Goal: Task Accomplishment & Management: Manage account settings

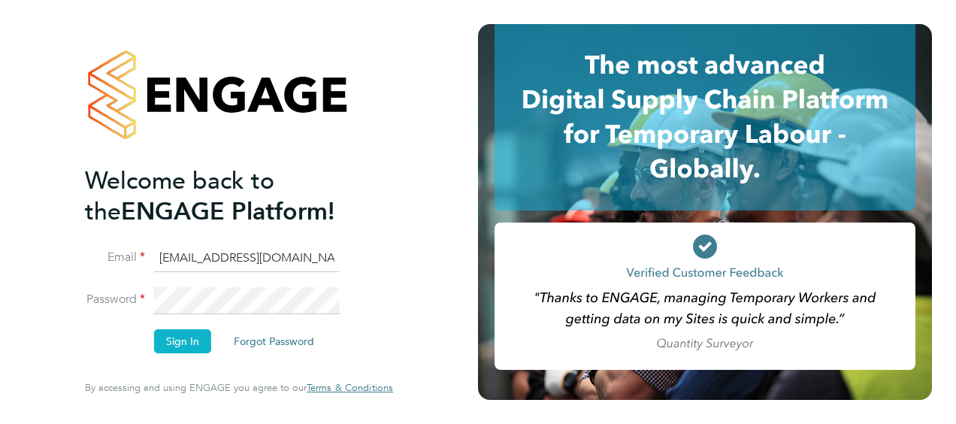
click at [82, 302] on div "Welcome back to the ENGAGE Platform! Email MTaylor@skilledcareers.co.uk Passwor…" at bounding box center [239, 212] width 368 height 424
click at [95, 340] on li "Sign In Forgot Password" at bounding box center [231, 348] width 293 height 39
click at [204, 258] on input "MTaylor@skilledcareers.co.uk" at bounding box center [247, 258] width 186 height 27
type input "jcroom@skilledcareers.co.uk"
click at [178, 341] on button "Sign In" at bounding box center [182, 341] width 57 height 24
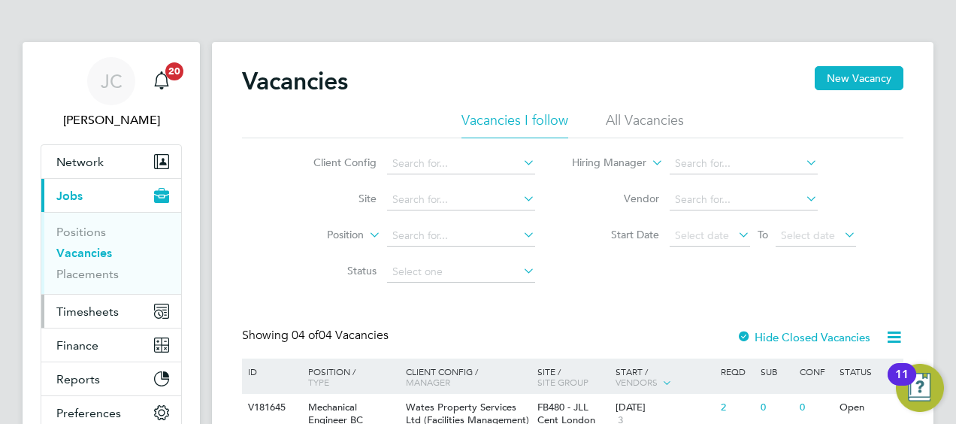
click at [66, 313] on span "Timesheets" at bounding box center [87, 311] width 62 height 14
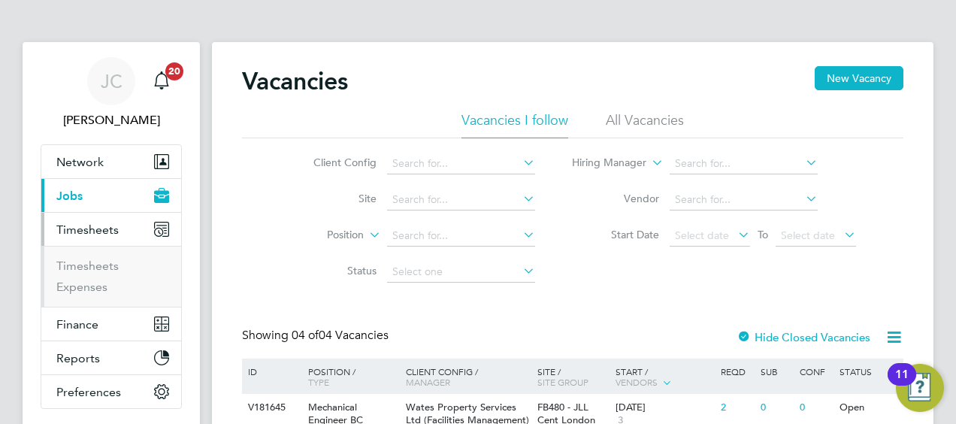
click at [105, 272] on li "Timesheets" at bounding box center [112, 269] width 113 height 21
click at [105, 268] on link "Timesheets" at bounding box center [87, 266] width 62 height 14
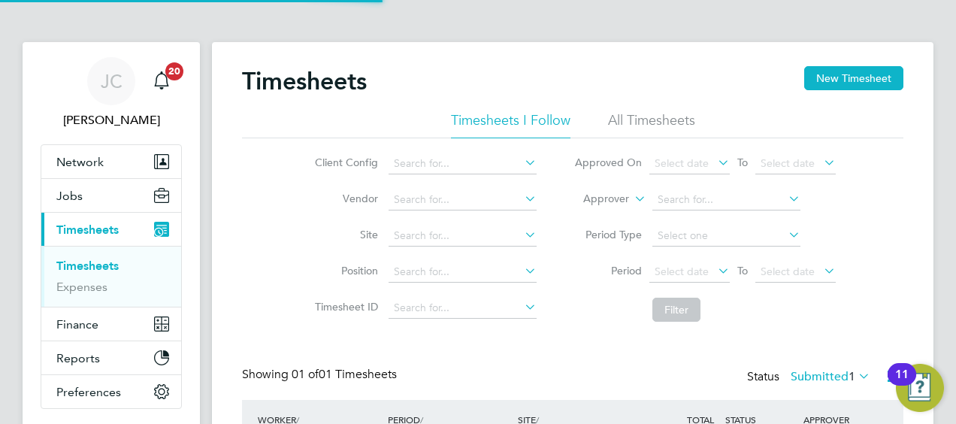
scroll to position [38, 130]
click at [631, 195] on icon at bounding box center [631, 195] width 0 height 14
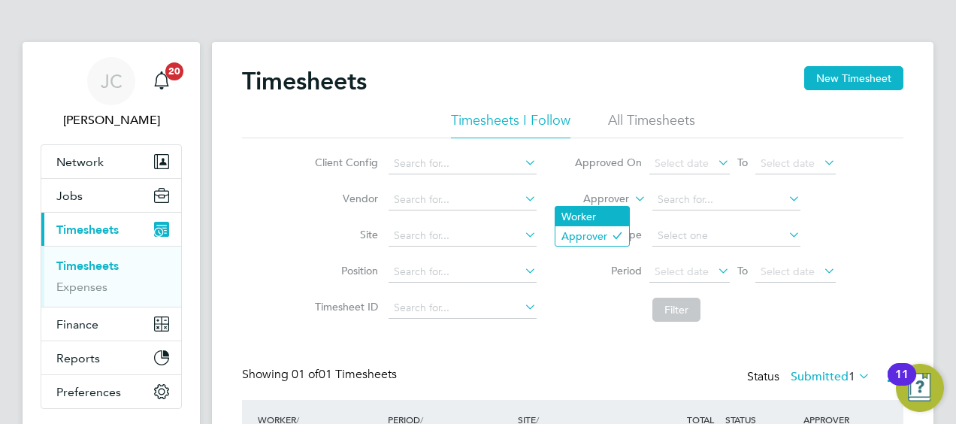
click at [605, 219] on li "Worker" at bounding box center [592, 217] width 74 height 20
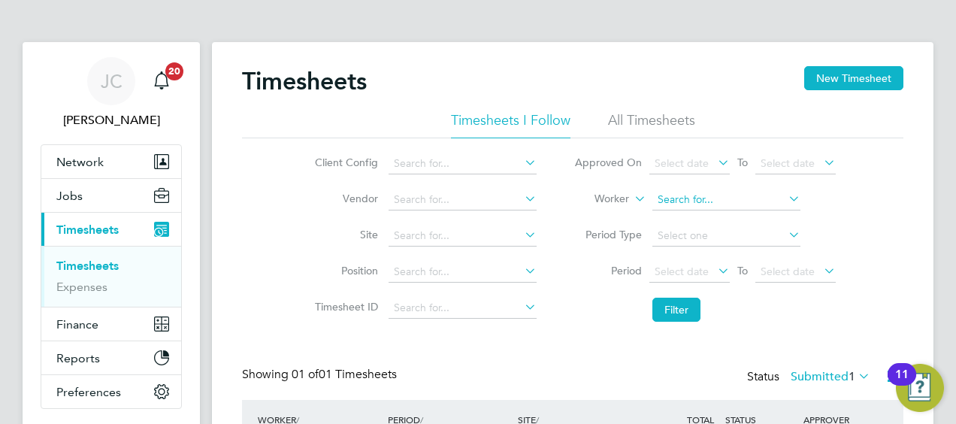
click at [699, 203] on input at bounding box center [726, 199] width 148 height 21
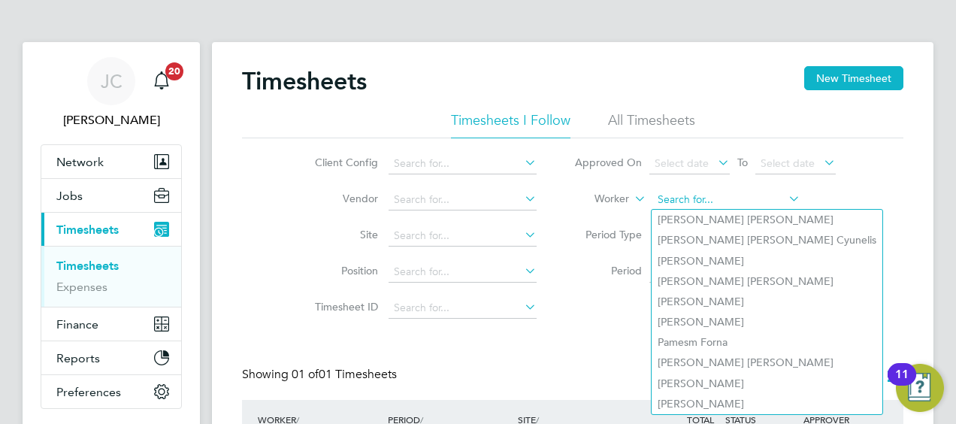
paste input "[PERSON_NAME]"
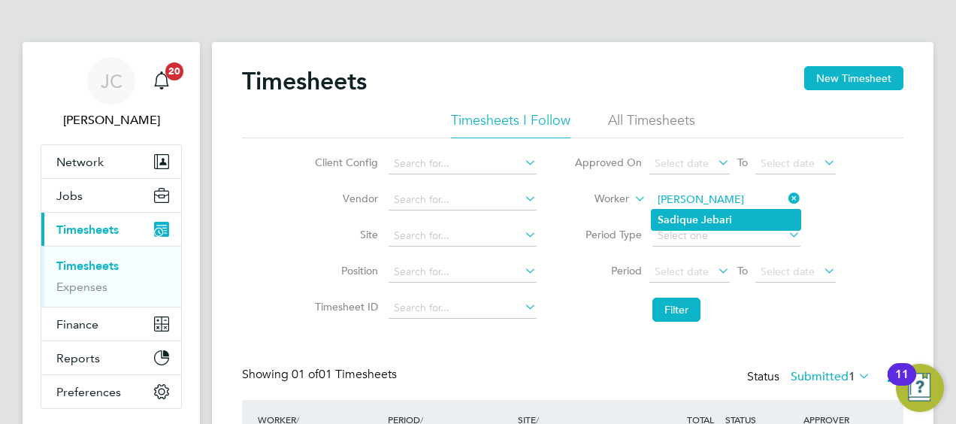
type input "[PERSON_NAME]"
click at [675, 217] on b "Sadique" at bounding box center [678, 219] width 41 height 13
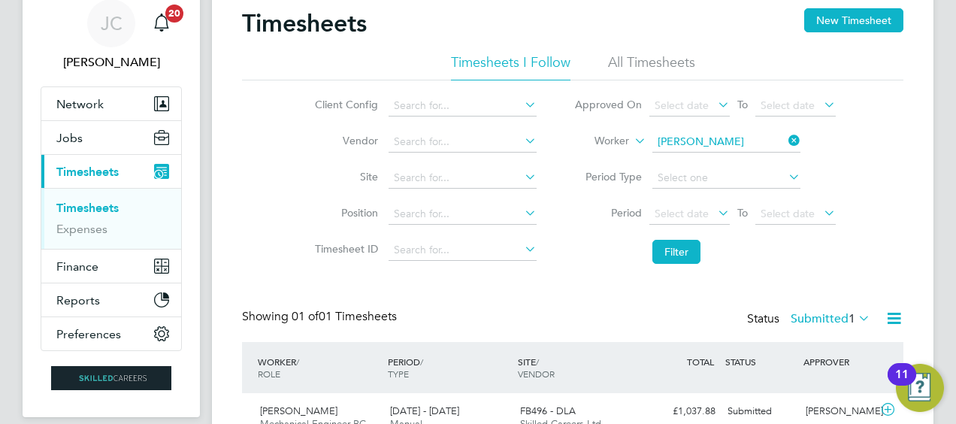
scroll to position [131, 0]
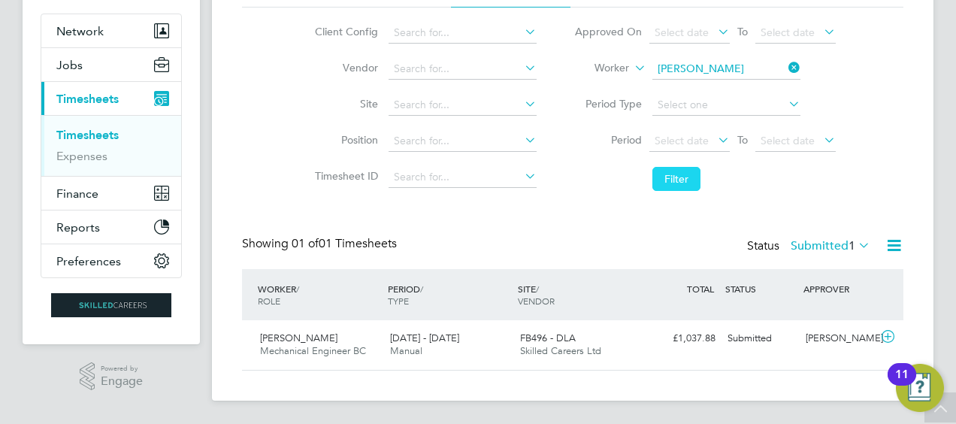
click at [676, 186] on button "Filter" at bounding box center [676, 179] width 48 height 24
click at [828, 336] on div "[PERSON_NAME]" at bounding box center [839, 338] width 78 height 25
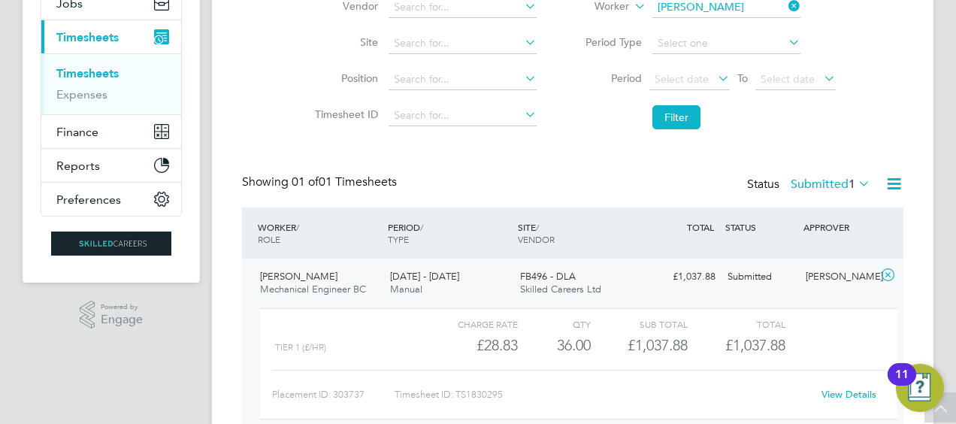
scroll to position [268, 0]
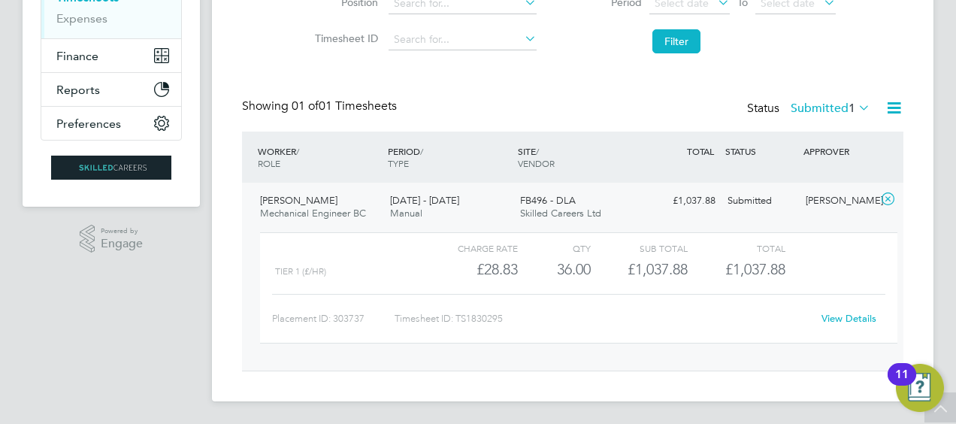
click at [828, 317] on link "View Details" at bounding box center [848, 318] width 55 height 13
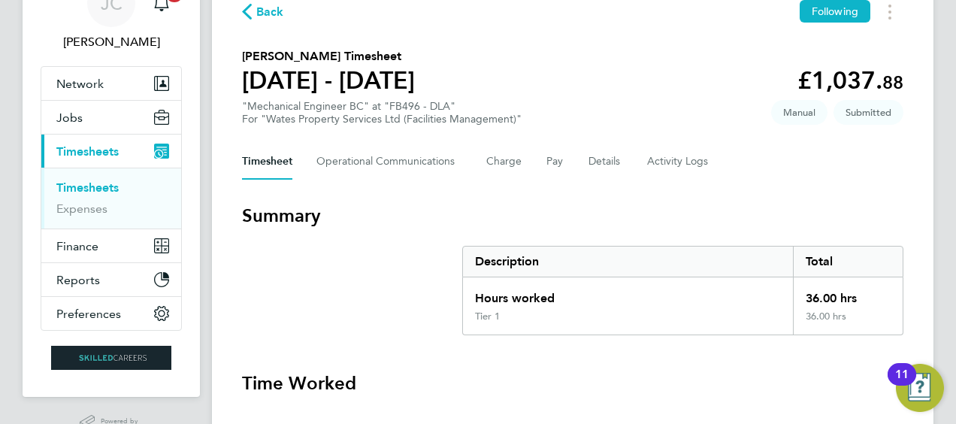
scroll to position [34, 0]
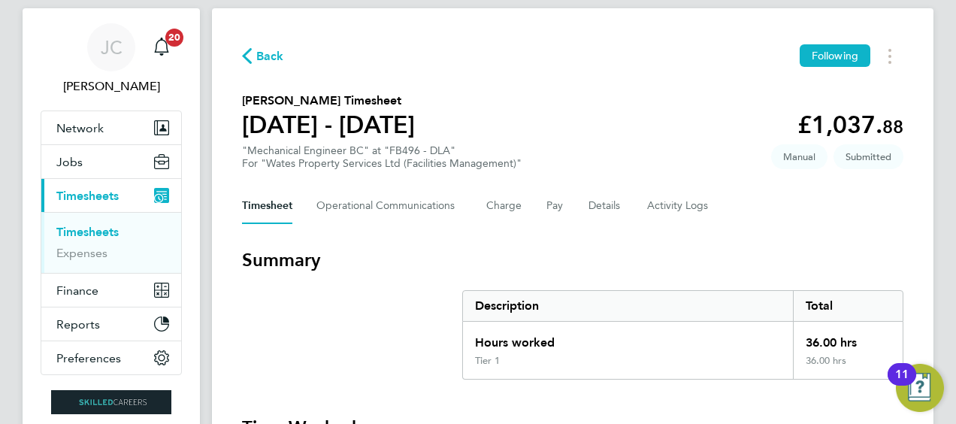
click at [278, 53] on span "Back" at bounding box center [270, 56] width 28 height 18
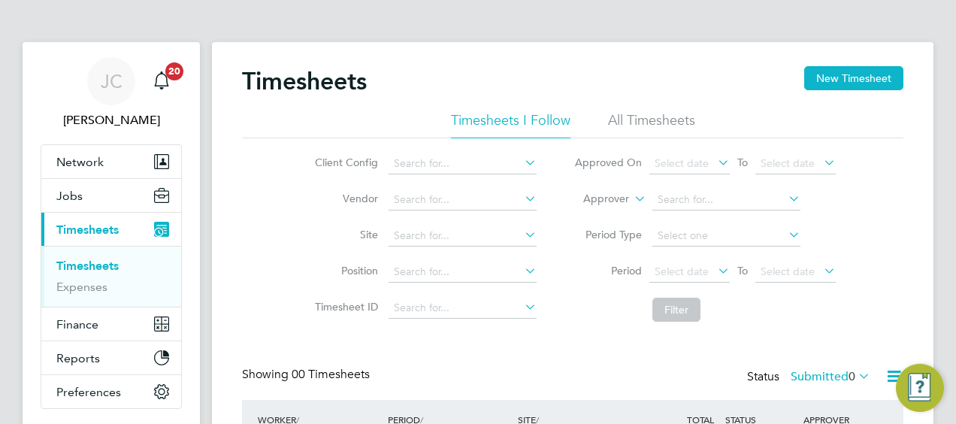
scroll to position [150, 0]
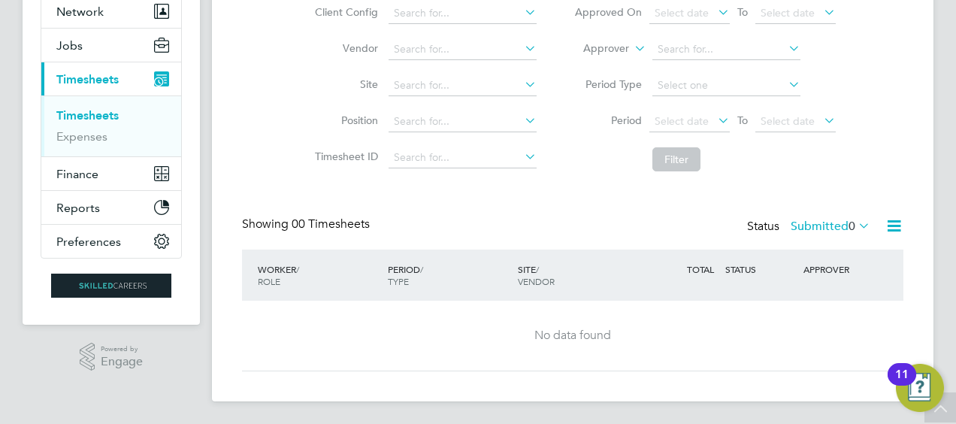
click at [812, 221] on label "Submitted 0" at bounding box center [831, 226] width 80 height 15
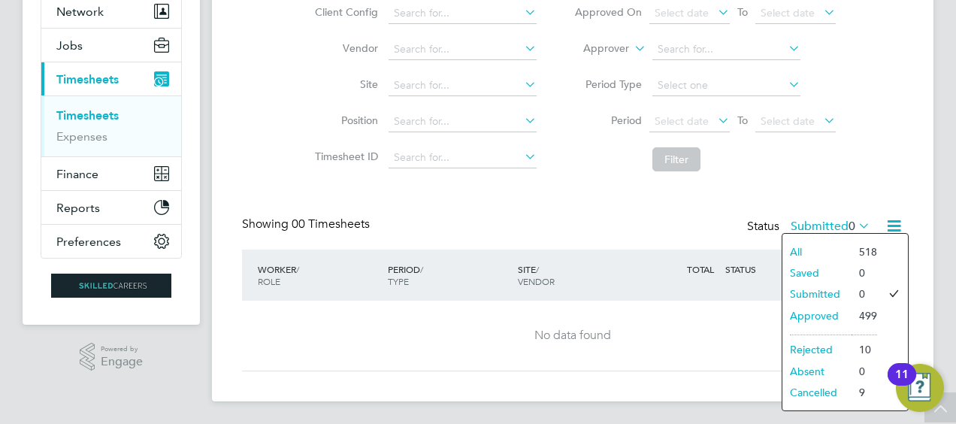
scroll to position [0, 0]
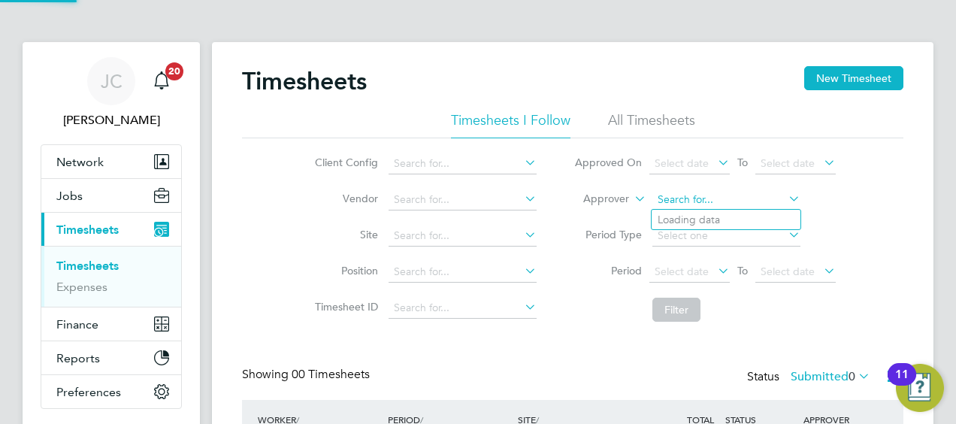
click at [679, 200] on input at bounding box center [726, 199] width 148 height 21
type input "s"
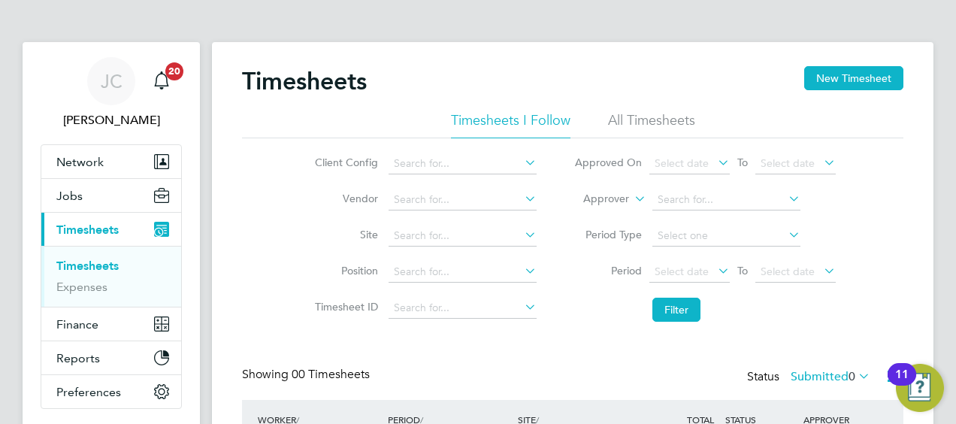
click at [631, 198] on icon at bounding box center [631, 195] width 0 height 14
click at [609, 216] on li "Worker" at bounding box center [592, 217] width 74 height 20
click at [663, 200] on input at bounding box center [726, 199] width 148 height 21
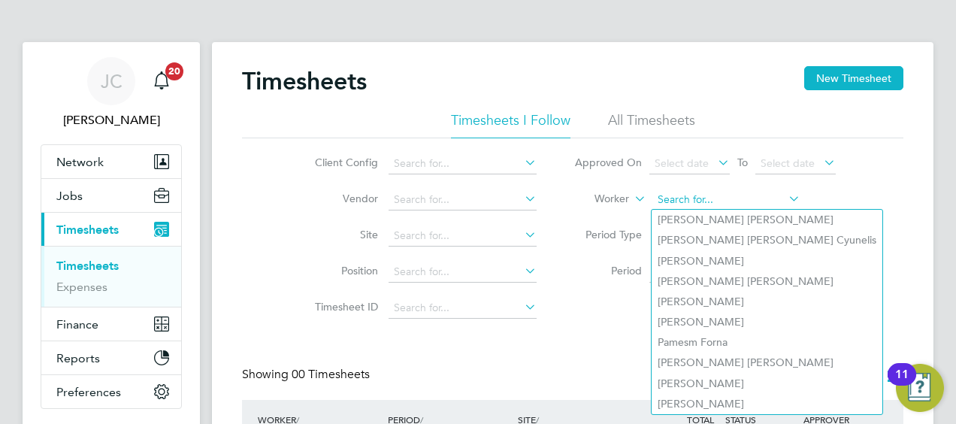
paste input "[PERSON_NAME]"
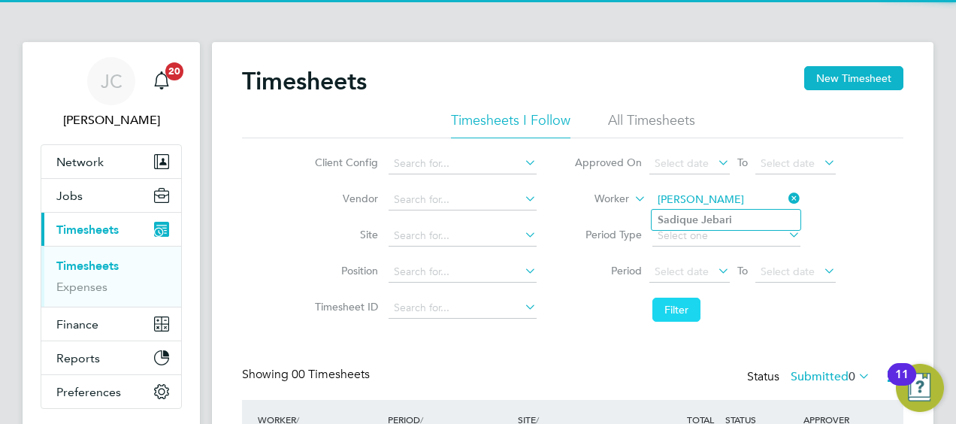
type input "[PERSON_NAME]"
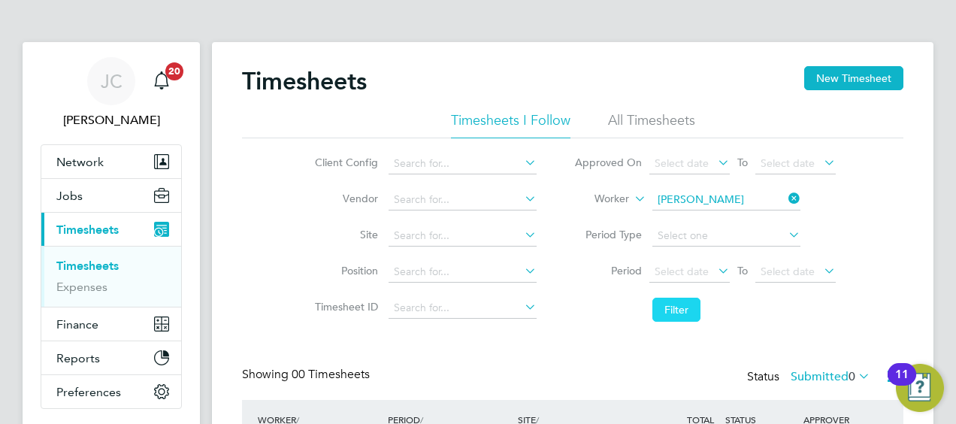
click at [689, 309] on button "Filter" at bounding box center [676, 310] width 48 height 24
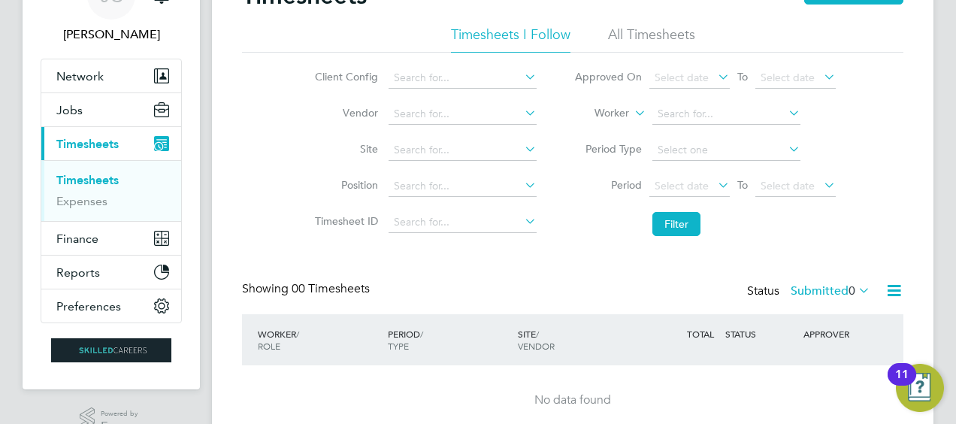
scroll to position [150, 0]
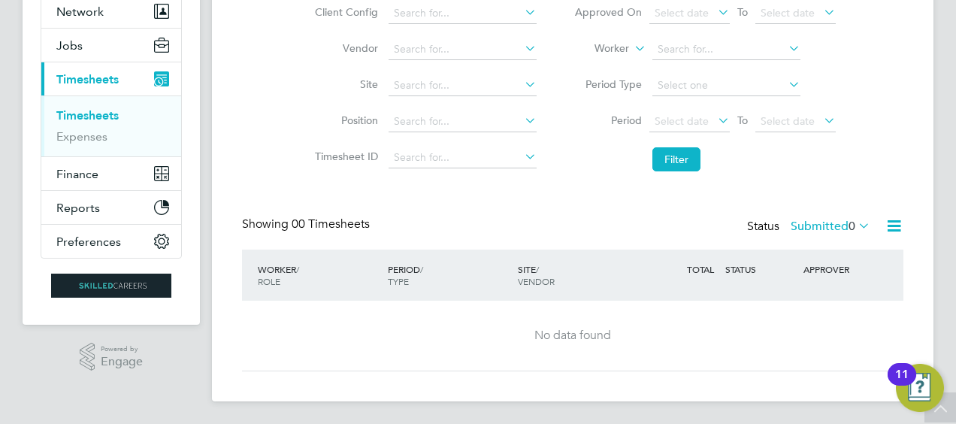
click at [828, 228] on label "Submitted 0" at bounding box center [831, 226] width 80 height 15
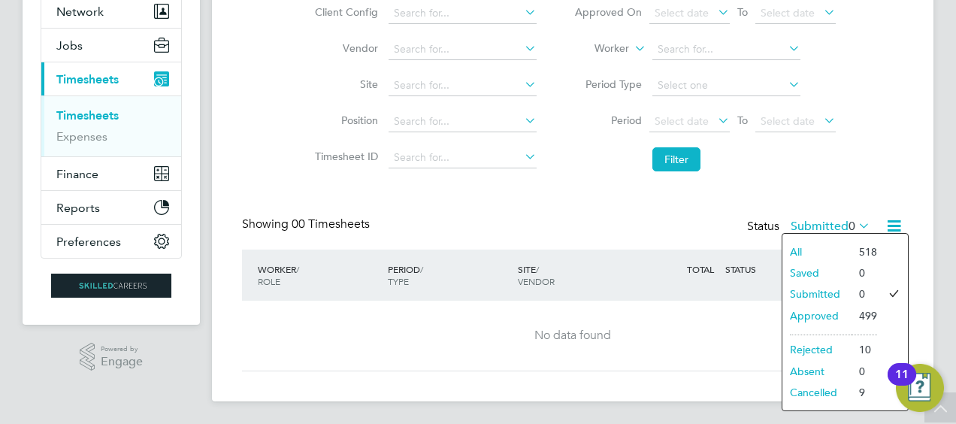
click at [807, 314] on li "Approved" at bounding box center [816, 315] width 69 height 21
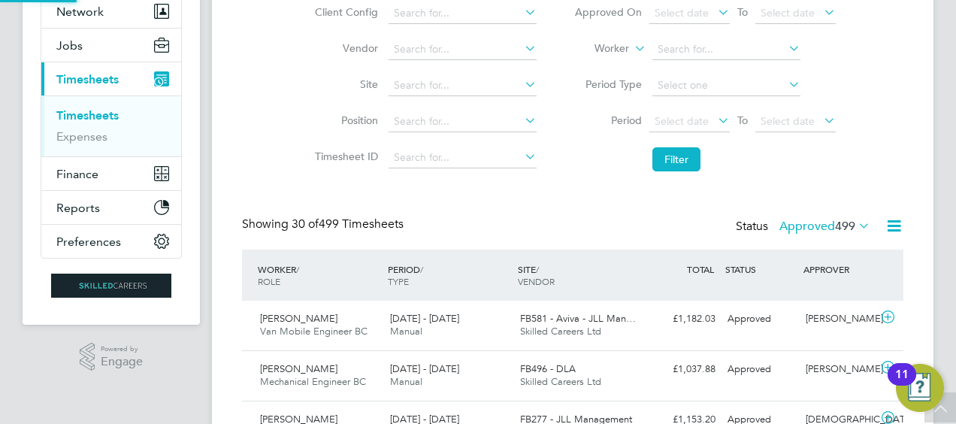
scroll to position [0, 0]
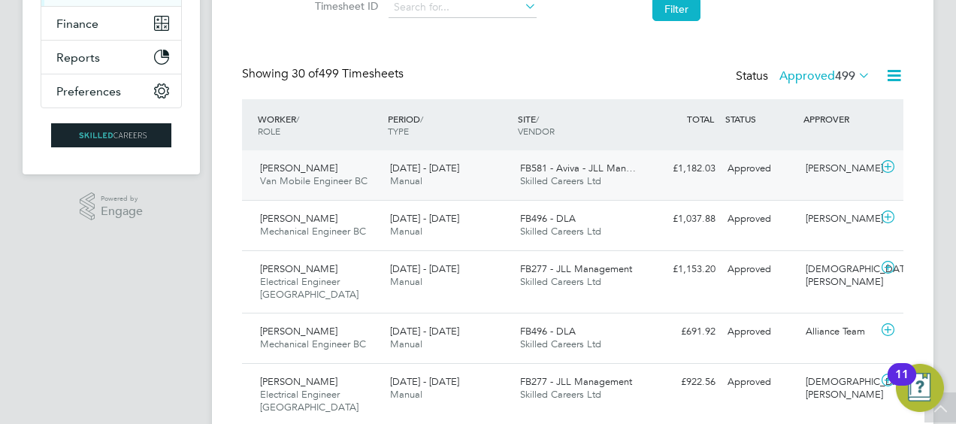
click at [777, 179] on div "Approved" at bounding box center [761, 168] width 78 height 25
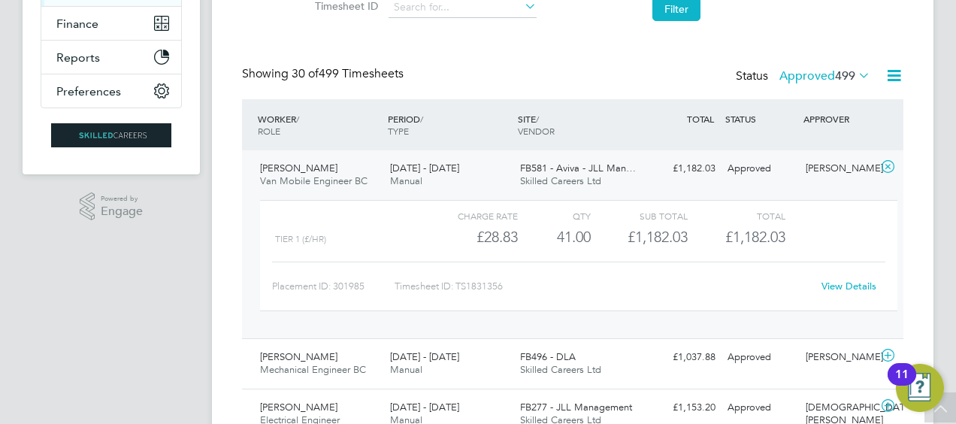
click at [841, 283] on link "View Details" at bounding box center [848, 286] width 55 height 13
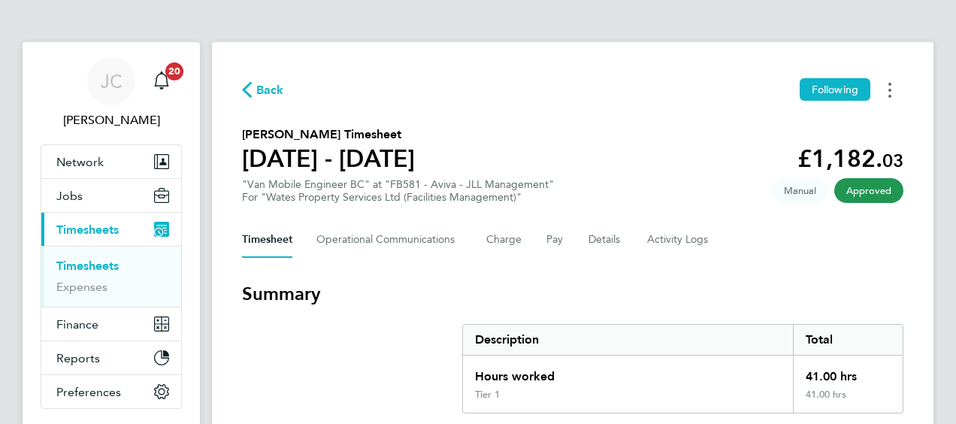
click at [891, 84] on circle "Timesheets Menu" at bounding box center [889, 84] width 3 height 3
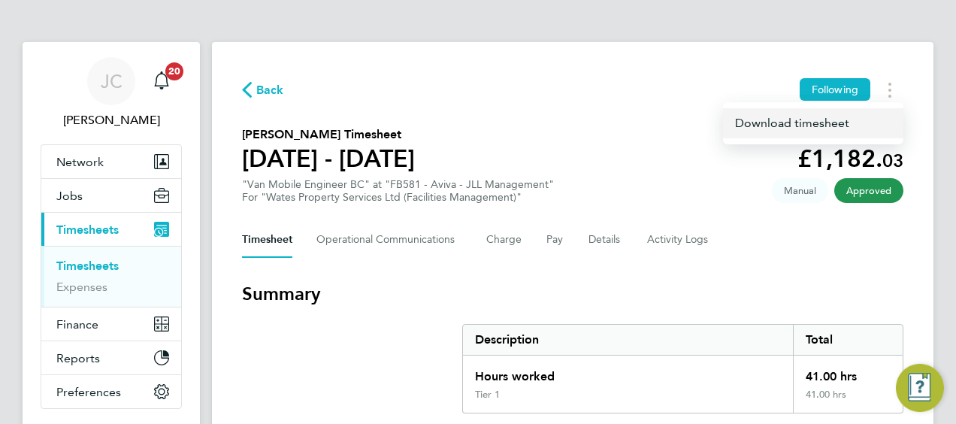
click at [797, 125] on link "Download timesheet" at bounding box center [813, 123] width 180 height 30
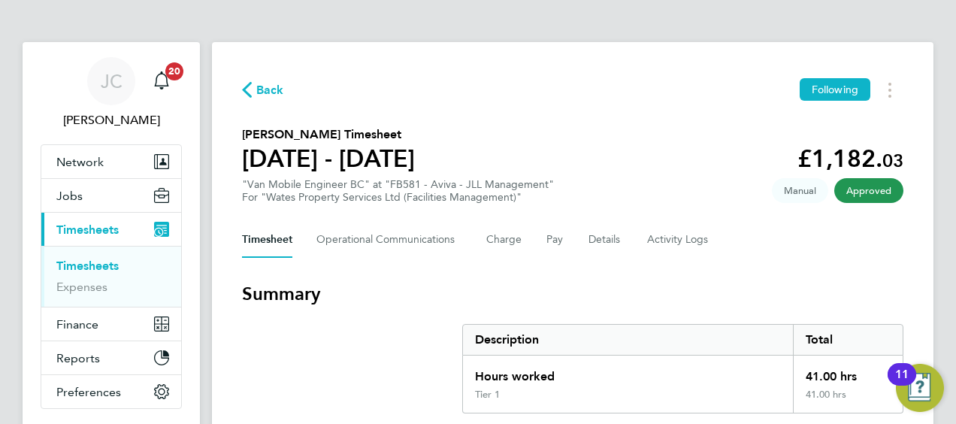
click at [271, 87] on span "Back" at bounding box center [270, 90] width 28 height 18
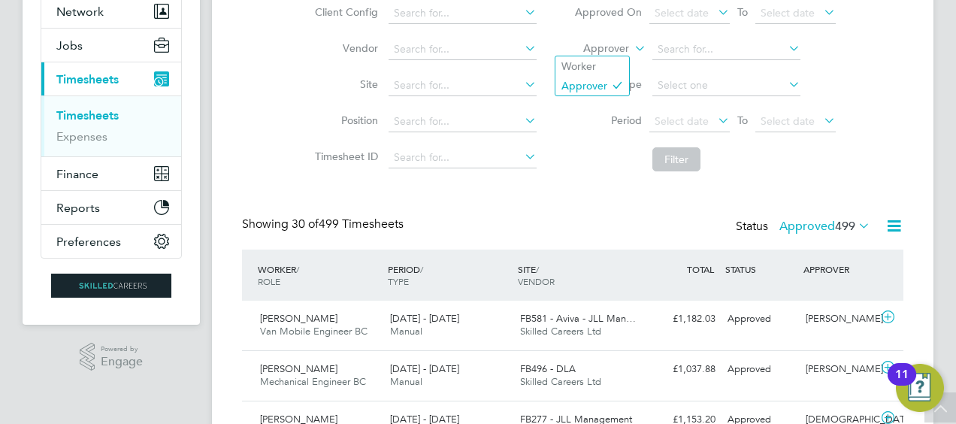
click at [631, 47] on icon at bounding box center [631, 45] width 0 height 14
click at [595, 66] on li "Worker" at bounding box center [592, 66] width 74 height 20
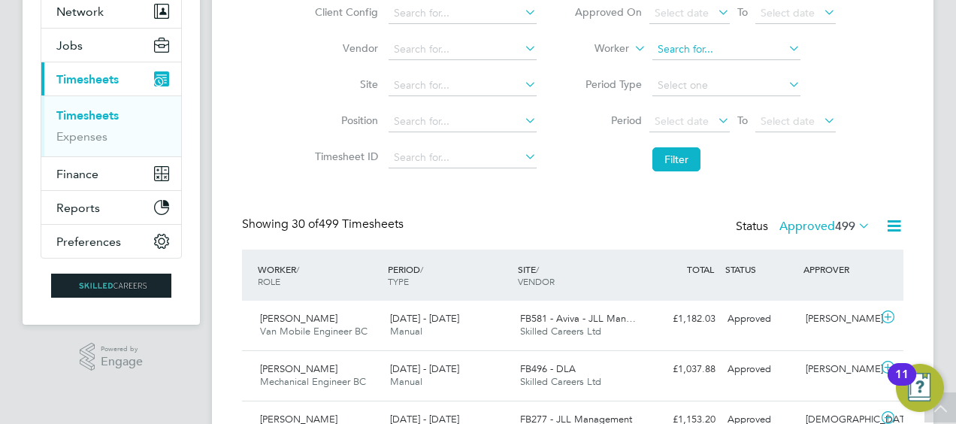
click at [684, 49] on input at bounding box center [726, 49] width 148 height 21
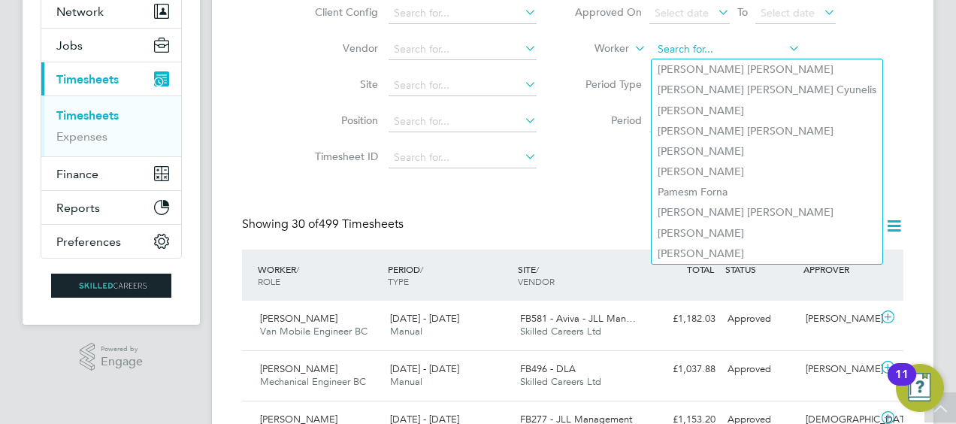
paste input "Sadique Jebari"
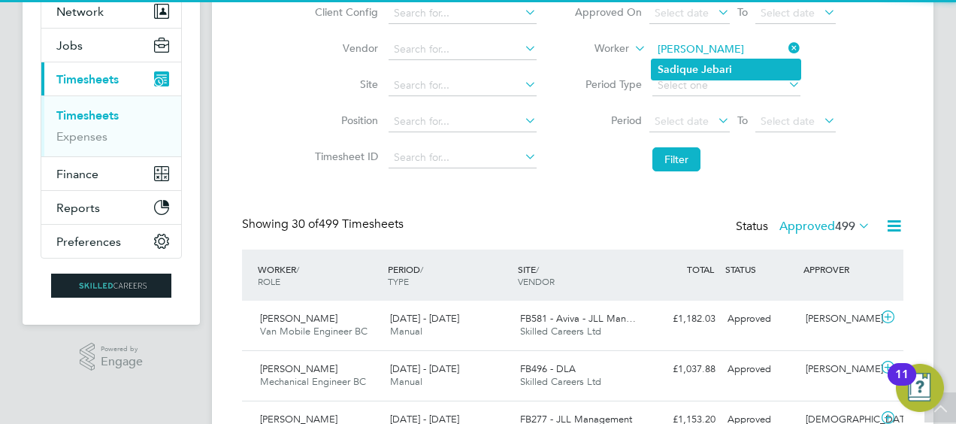
type input "Sadique Jebari"
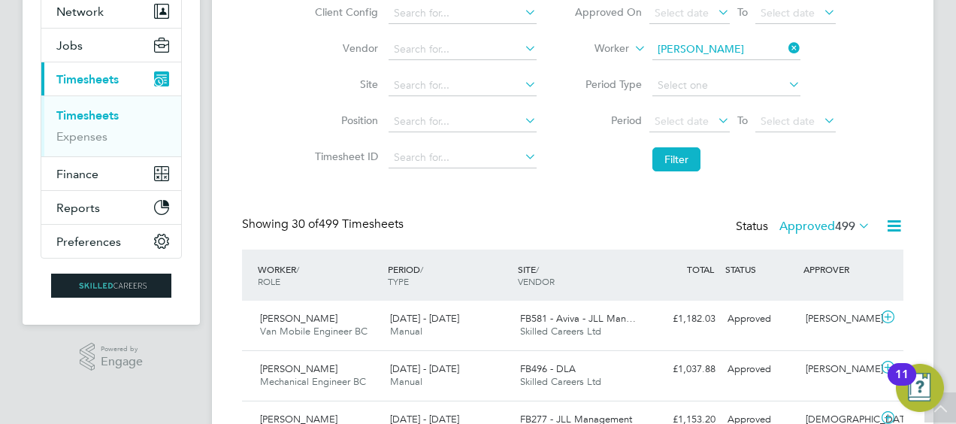
click at [705, 72] on b "Jebari" at bounding box center [716, 69] width 31 height 13
click at [679, 159] on button "Filter" at bounding box center [676, 159] width 48 height 24
click at [753, 319] on div "Approved" at bounding box center [761, 319] width 78 height 25
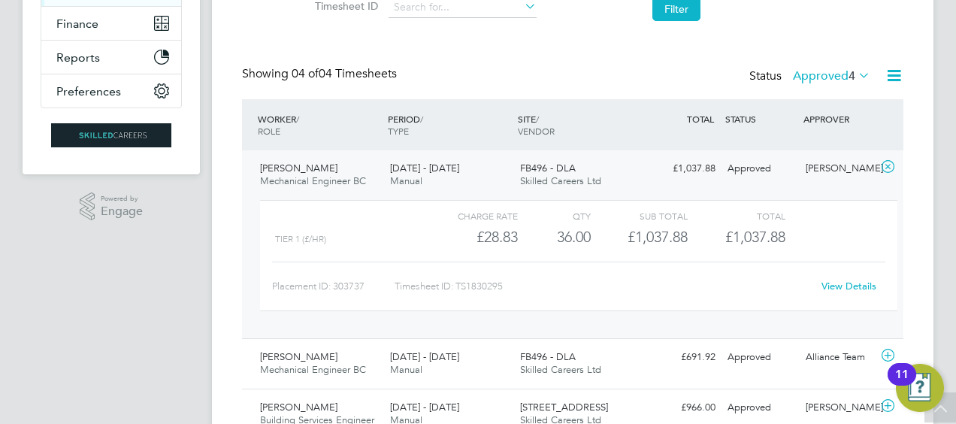
click at [864, 284] on link "View Details" at bounding box center [848, 286] width 55 height 13
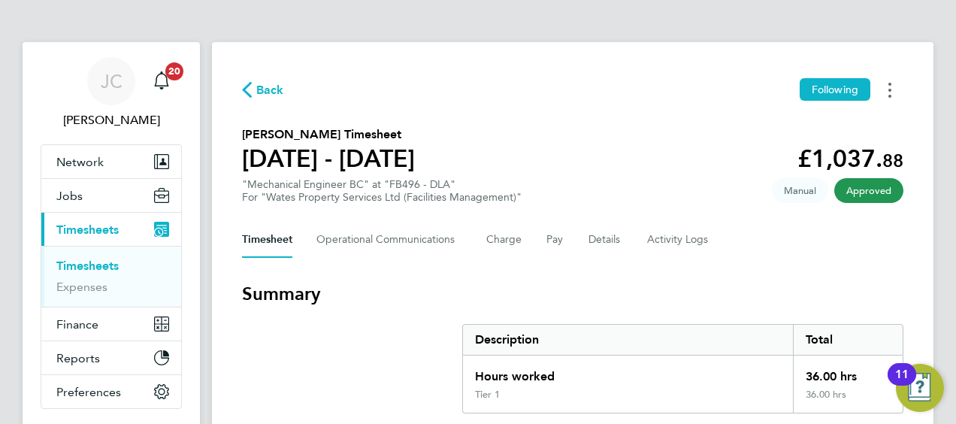
click at [892, 92] on button "Timesheets Menu" at bounding box center [889, 89] width 27 height 23
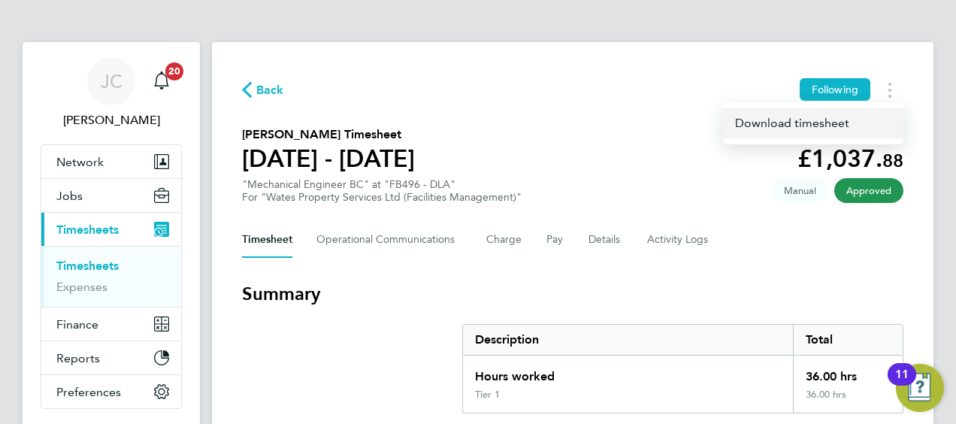
click at [806, 129] on link "Download timesheet" at bounding box center [813, 123] width 180 height 30
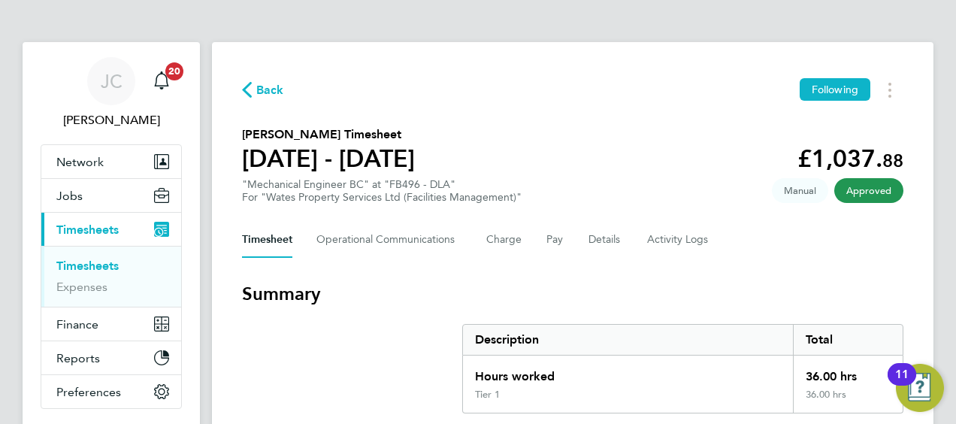
click at [275, 89] on span "Back" at bounding box center [270, 90] width 28 height 18
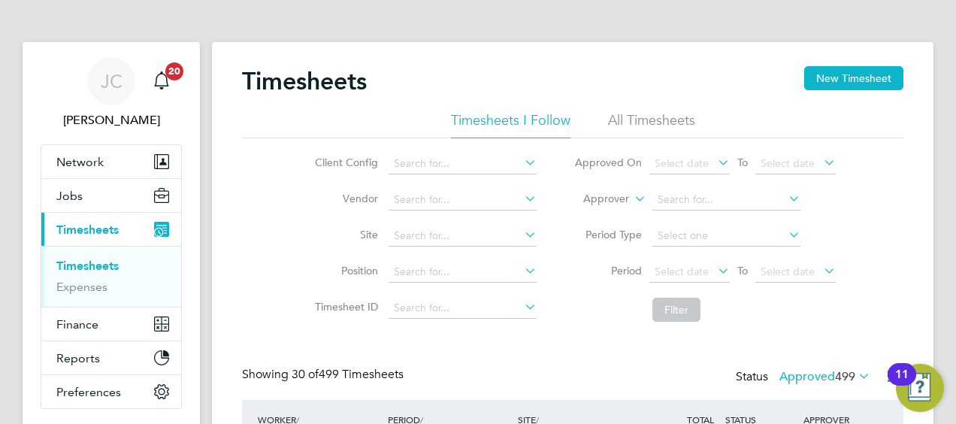
click at [631, 198] on icon at bounding box center [631, 195] width 0 height 14
click at [598, 212] on li "Worker" at bounding box center [592, 217] width 74 height 20
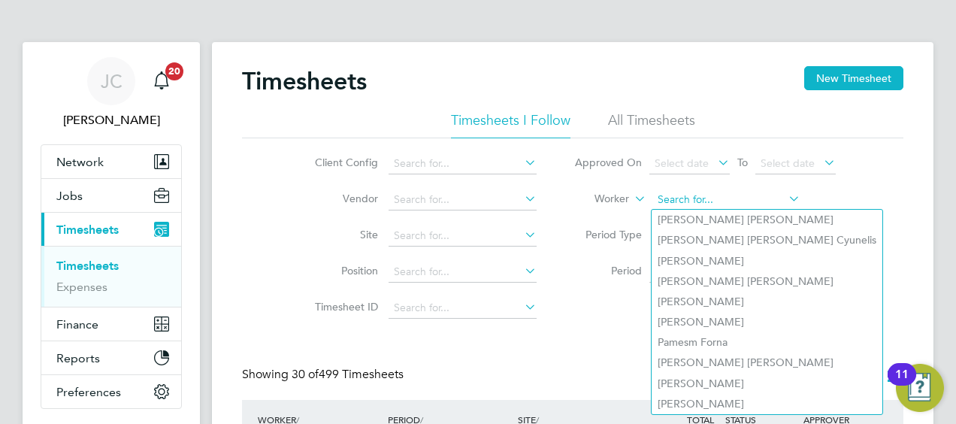
paste input "[PERSON_NAME]"
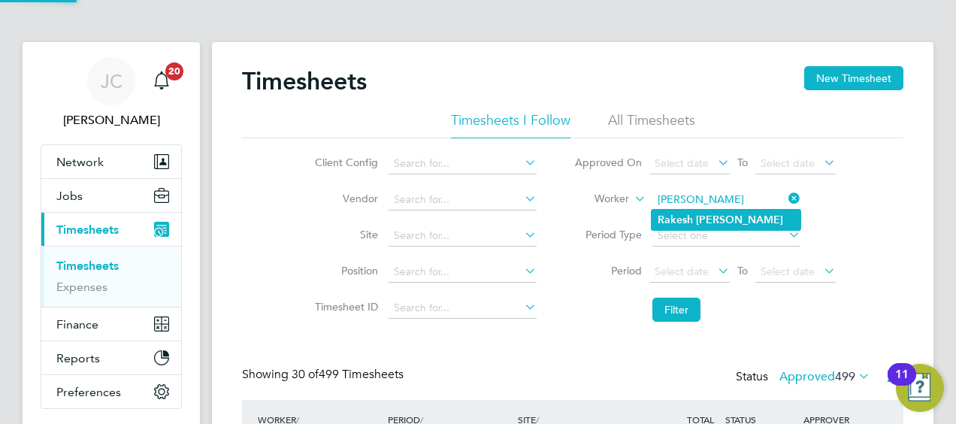
type input "[PERSON_NAME]"
click at [712, 216] on b "Lakhman" at bounding box center [739, 219] width 87 height 13
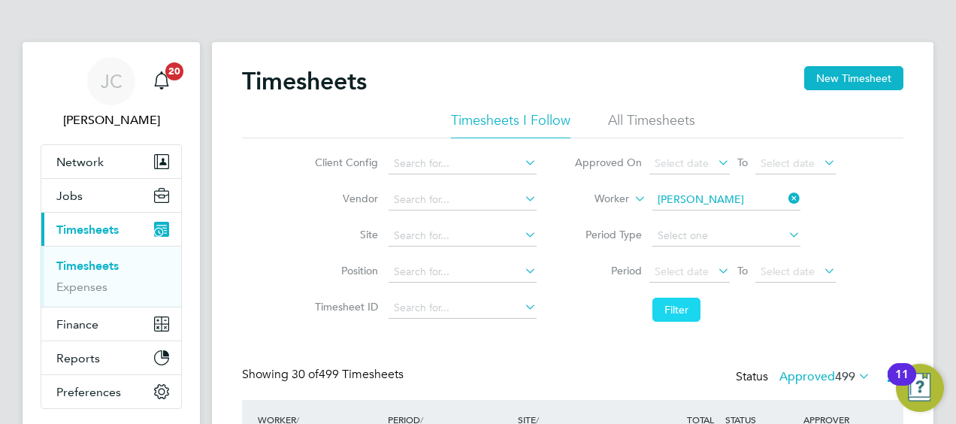
click at [680, 308] on button "Filter" at bounding box center [676, 310] width 48 height 24
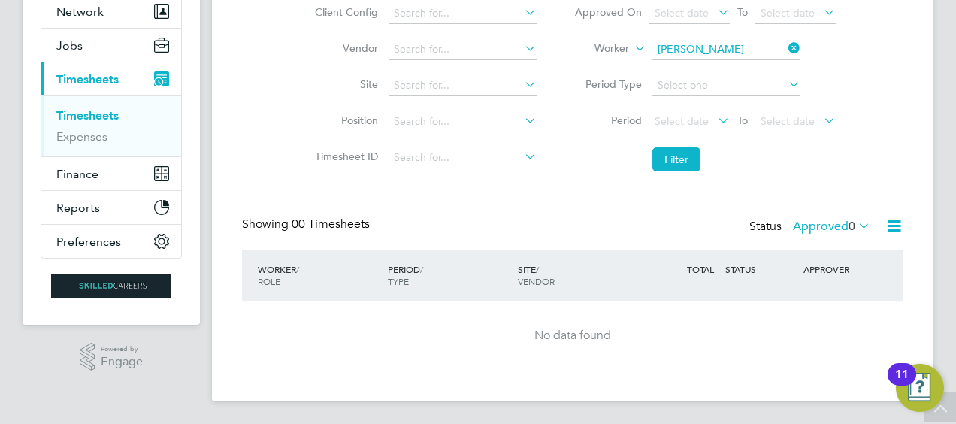
click at [821, 225] on label "Approved 0" at bounding box center [831, 226] width 77 height 15
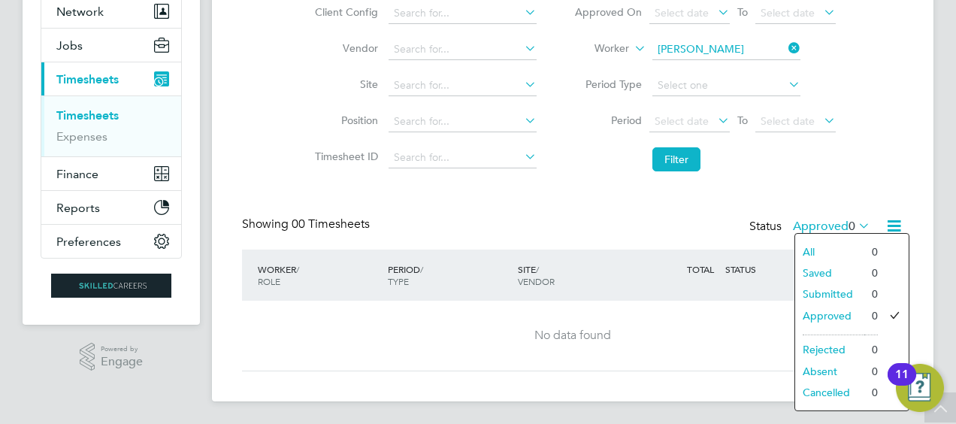
click at [818, 295] on li "Submitted" at bounding box center [829, 293] width 69 height 21
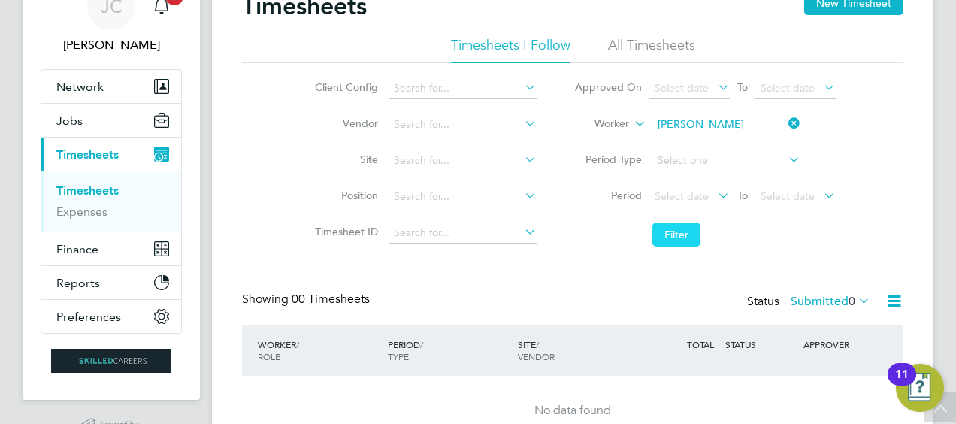
click at [676, 238] on button "Filter" at bounding box center [676, 234] width 48 height 24
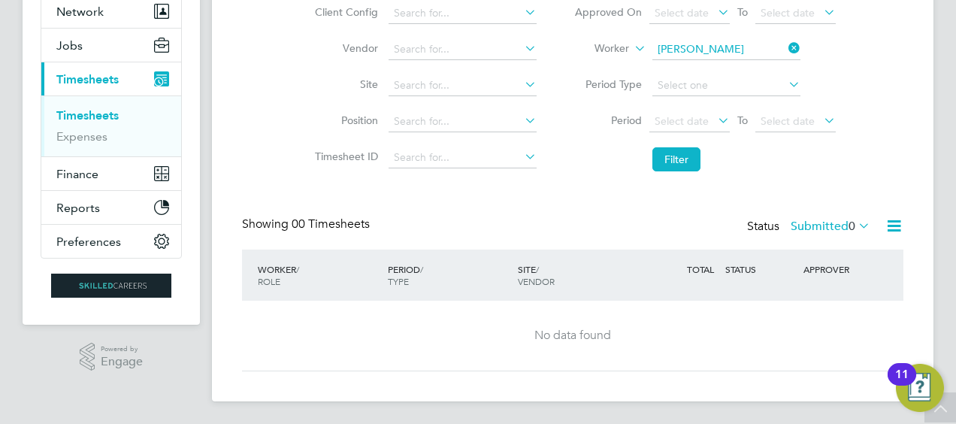
click at [797, 224] on label "Submitted 0" at bounding box center [831, 226] width 80 height 15
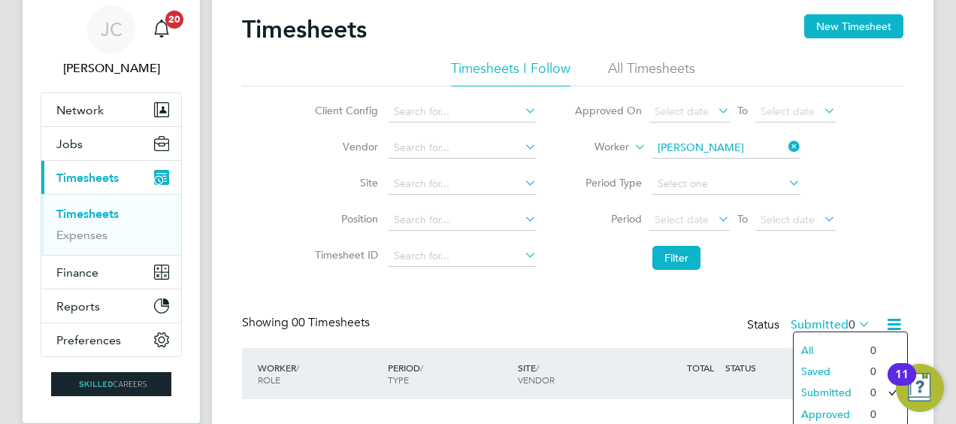
scroll to position [75, 0]
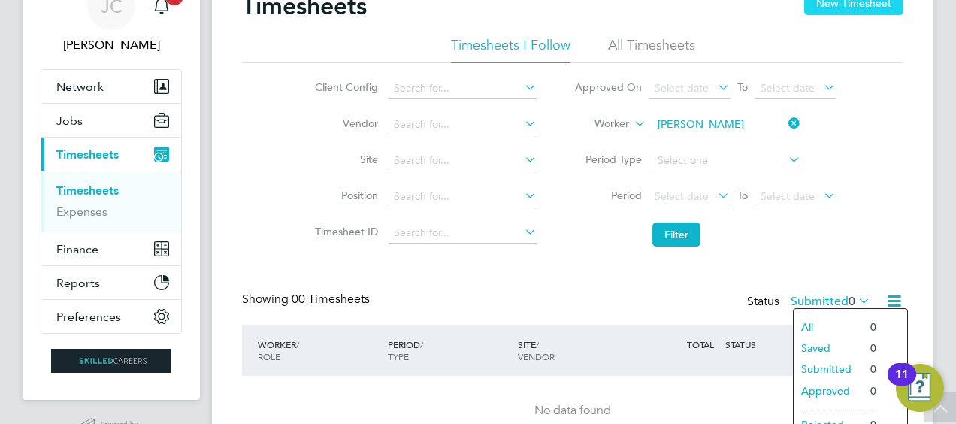
click at [850, 5] on button "New Timesheet" at bounding box center [853, 3] width 99 height 24
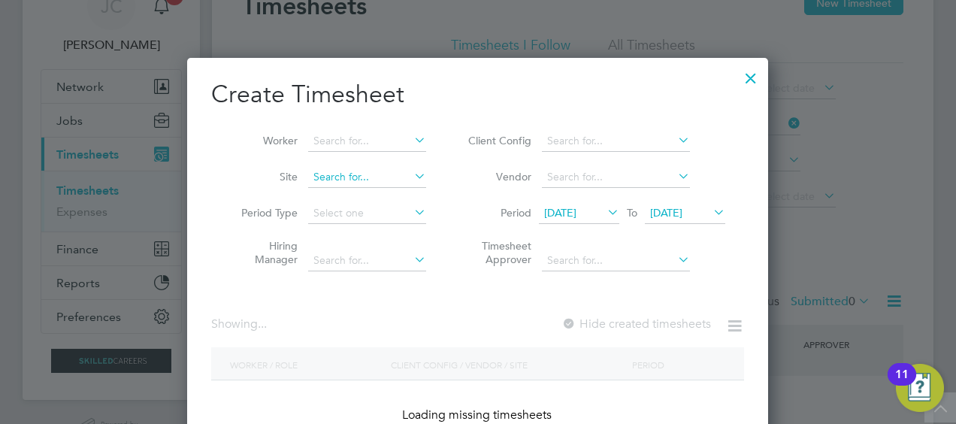
scroll to position [2611, 582]
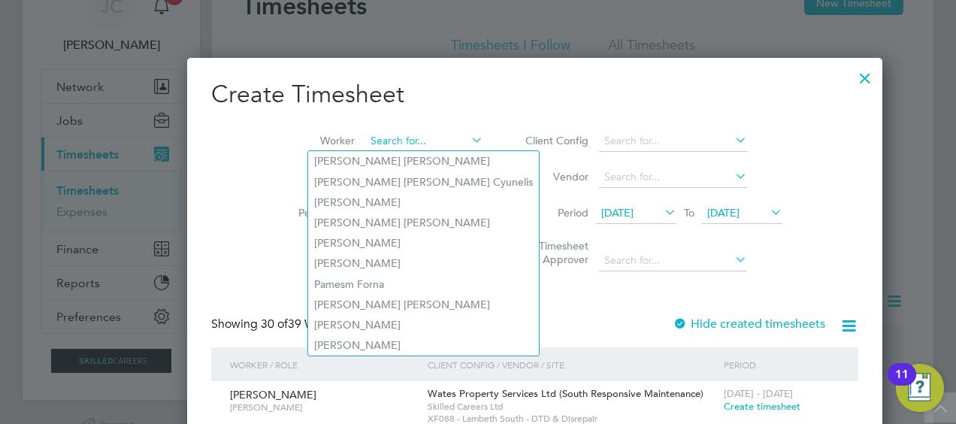
click at [365, 141] on input at bounding box center [424, 141] width 118 height 21
paste input "Rakesh Lakhman"
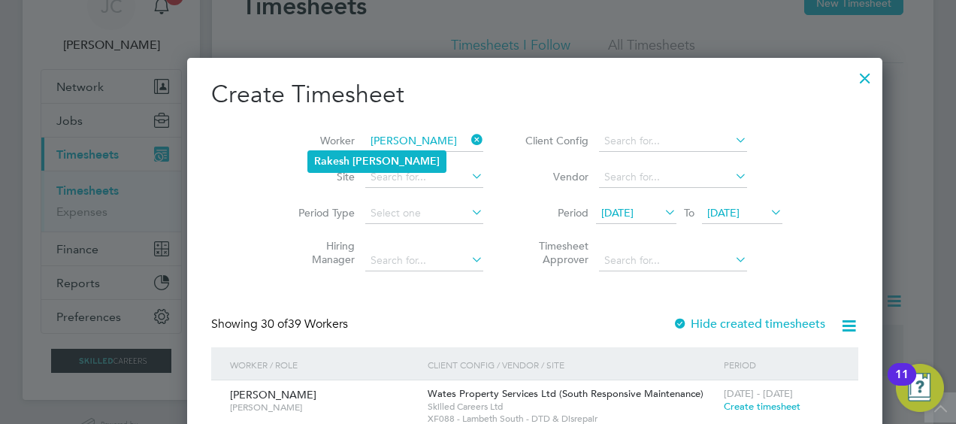
type input "Rakesh Lakhman"
click at [376, 164] on b "Lakhman" at bounding box center [396, 161] width 87 height 13
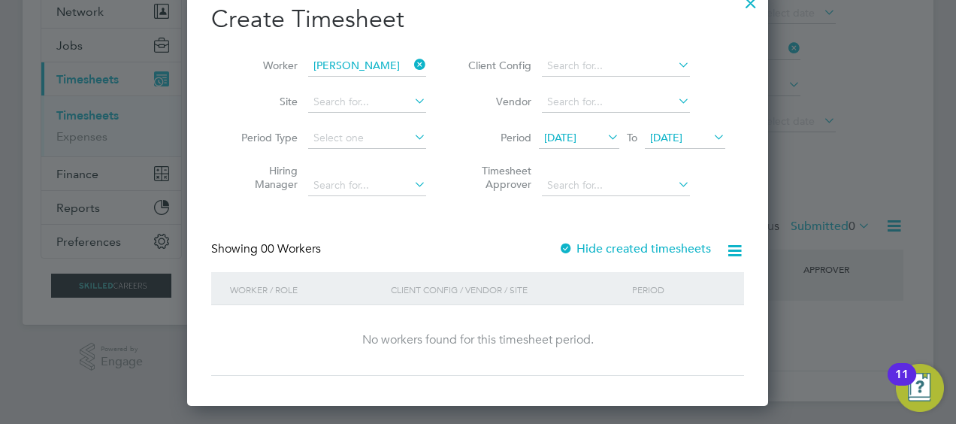
scroll to position [75, 0]
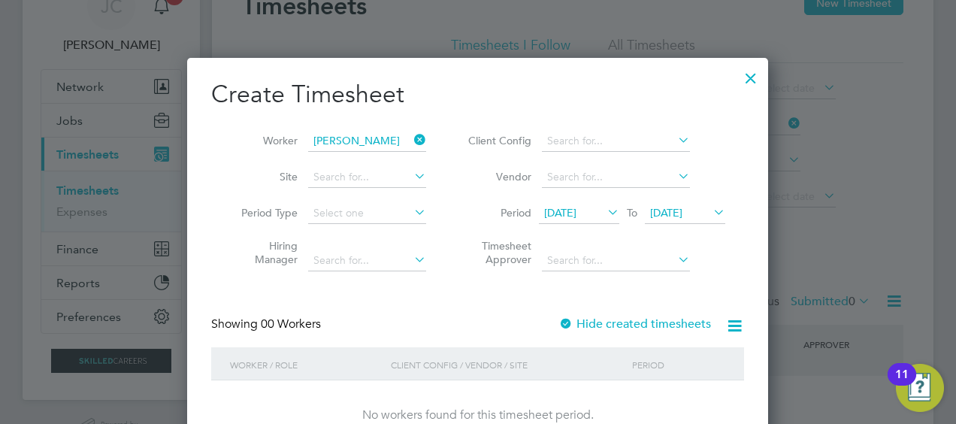
click at [682, 212] on span "24 Sep 2025" at bounding box center [666, 213] width 32 height 14
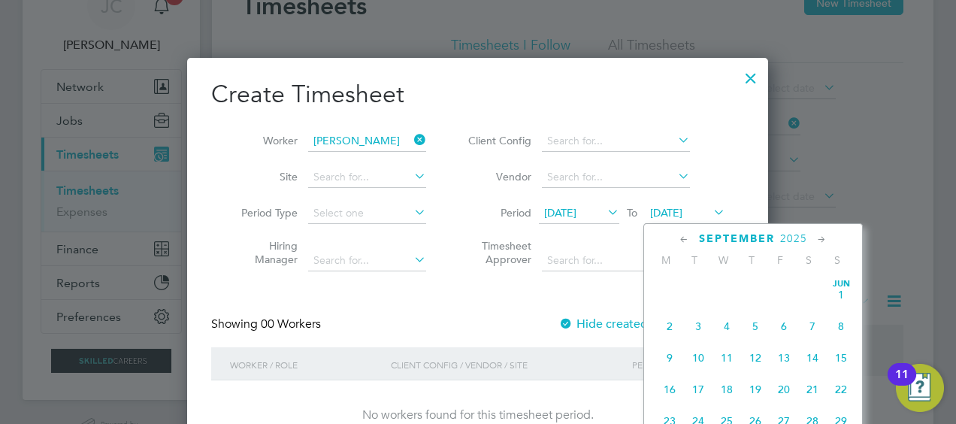
scroll to position [548, 0]
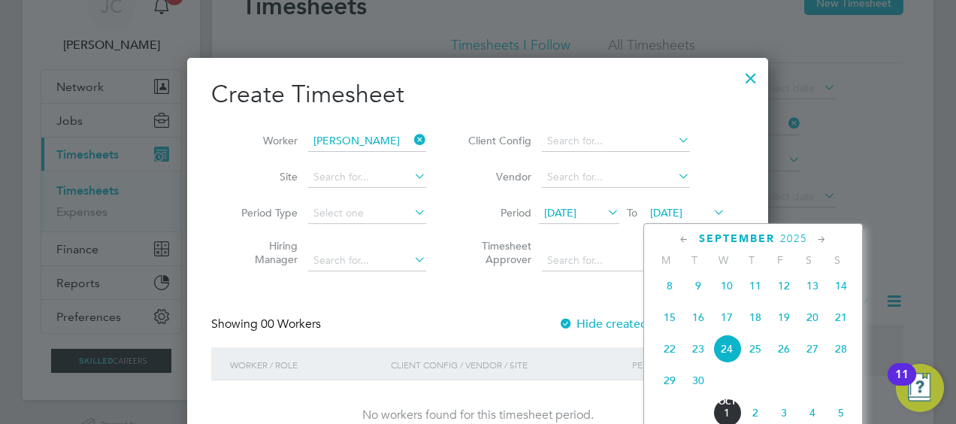
click at [840, 359] on span "28" at bounding box center [841, 348] width 29 height 29
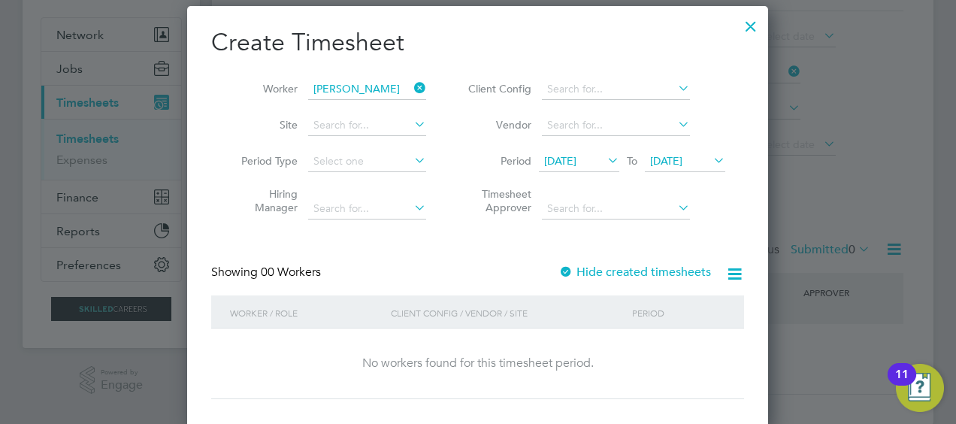
scroll to position [150, 0]
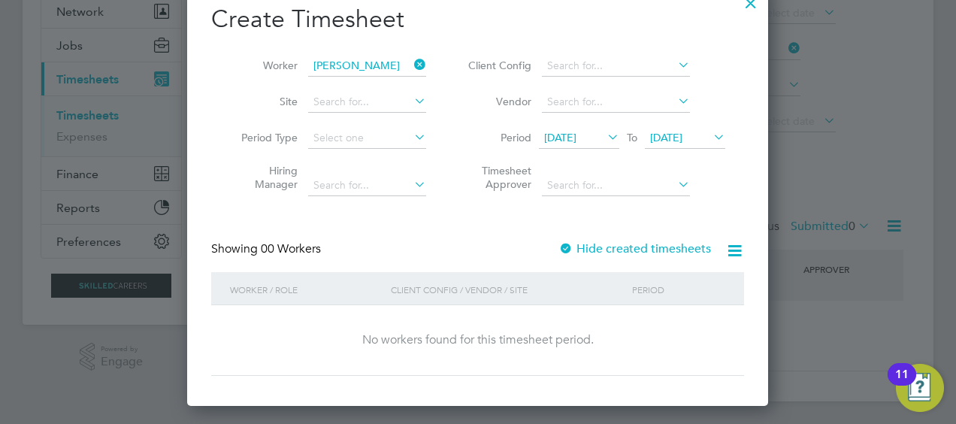
click at [618, 249] on label "Hide created timesheets" at bounding box center [634, 248] width 153 height 15
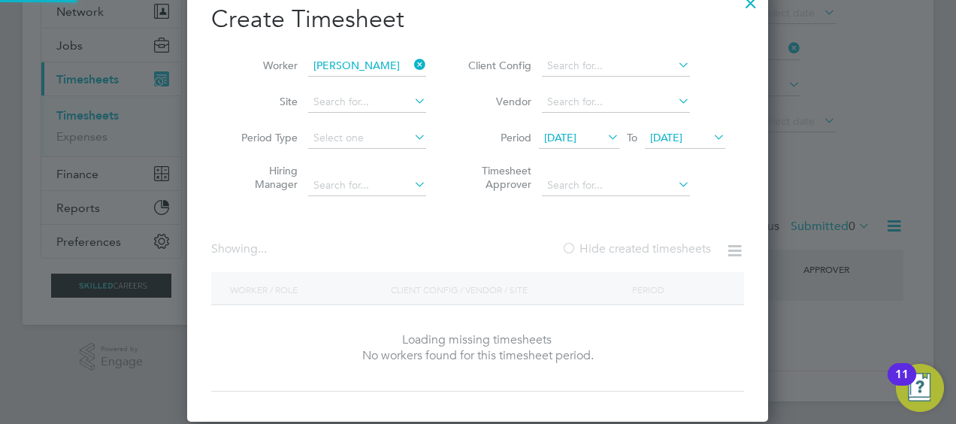
scroll to position [423, 582]
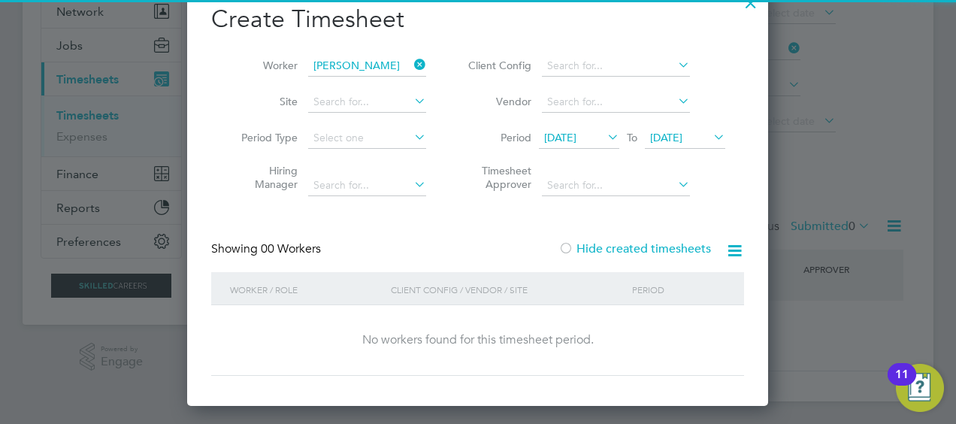
click at [618, 249] on label "Hide created timesheets" at bounding box center [634, 248] width 153 height 15
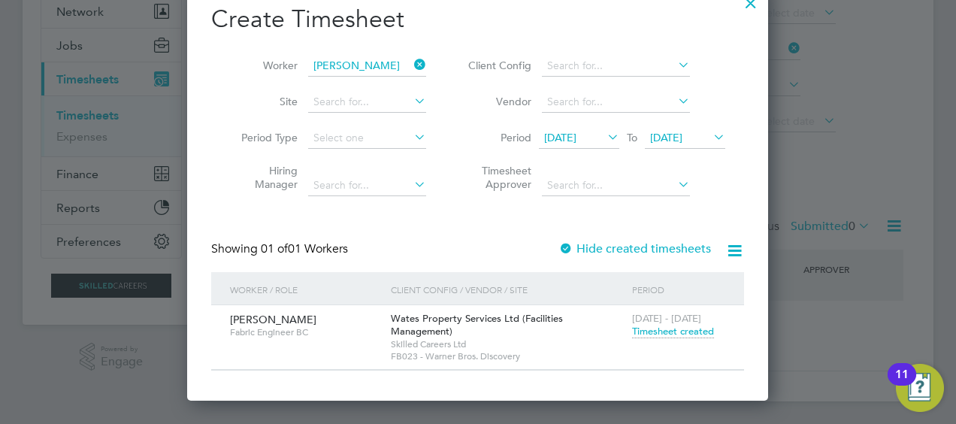
scroll to position [405, 582]
click at [645, 329] on span "Timesheet created" at bounding box center [673, 332] width 82 height 14
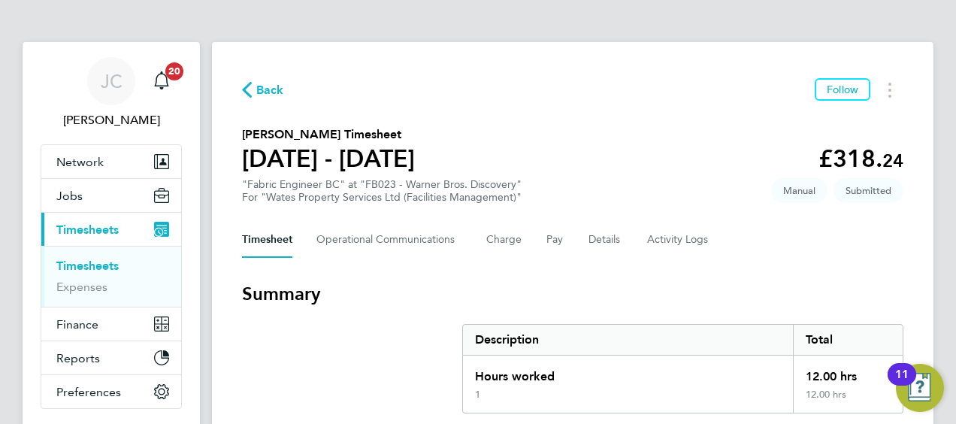
click at [261, 89] on span "Back" at bounding box center [270, 90] width 28 height 18
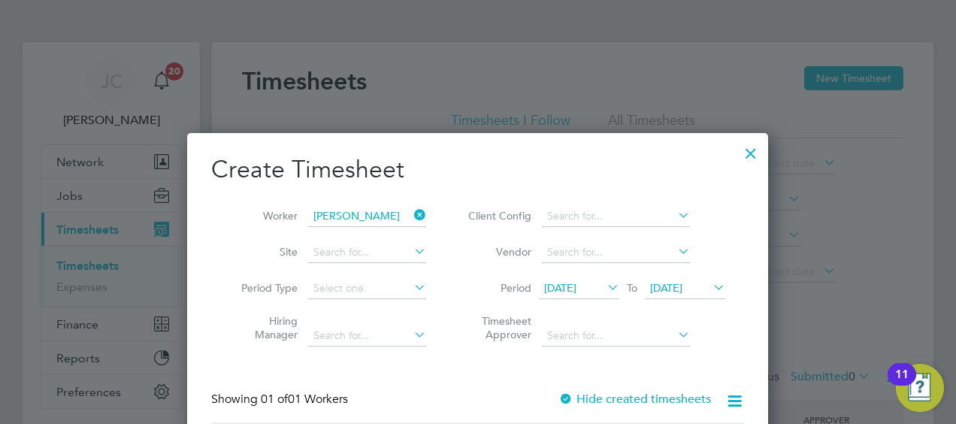
click at [752, 151] on div at bounding box center [750, 149] width 27 height 27
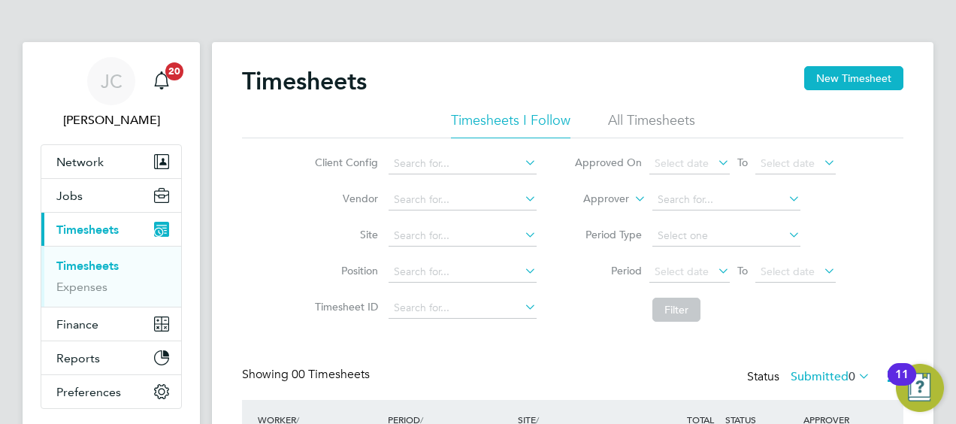
click at [631, 200] on icon at bounding box center [631, 195] width 0 height 14
click at [615, 216] on li "Worker" at bounding box center [592, 217] width 74 height 20
click at [673, 201] on input at bounding box center [726, 199] width 148 height 21
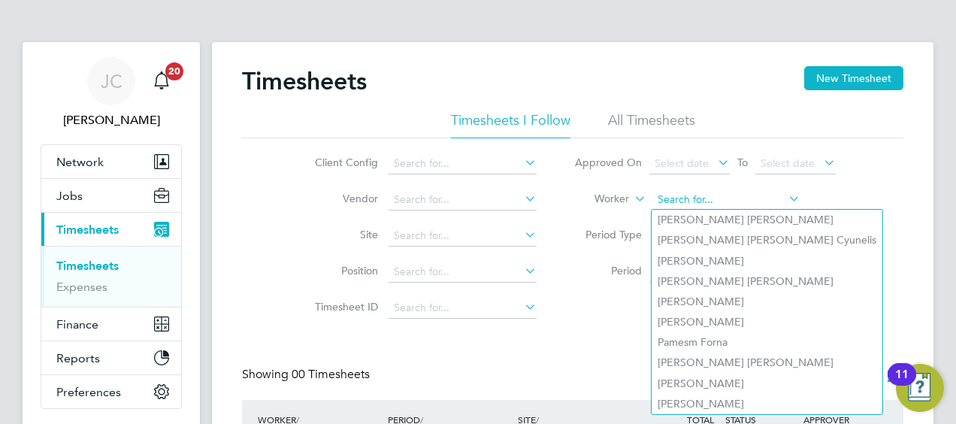
paste input "Frank Penfold"
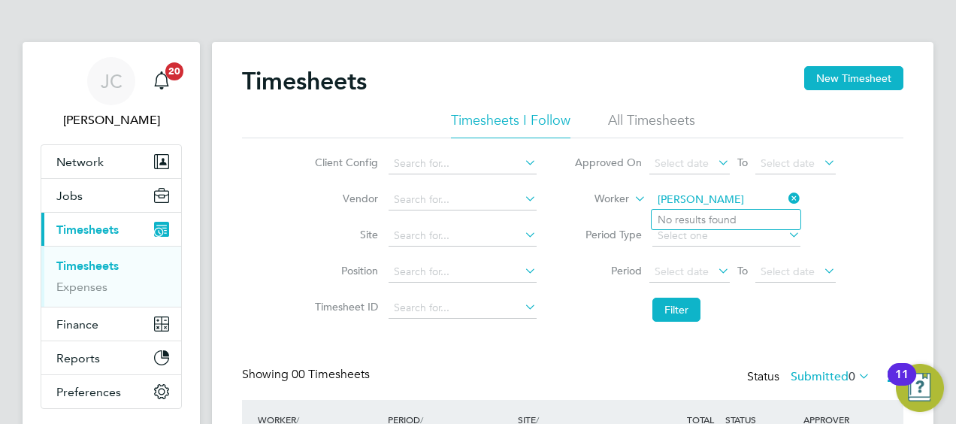
type input "Frank Penfold"
click at [631, 197] on icon at bounding box center [631, 195] width 0 height 14
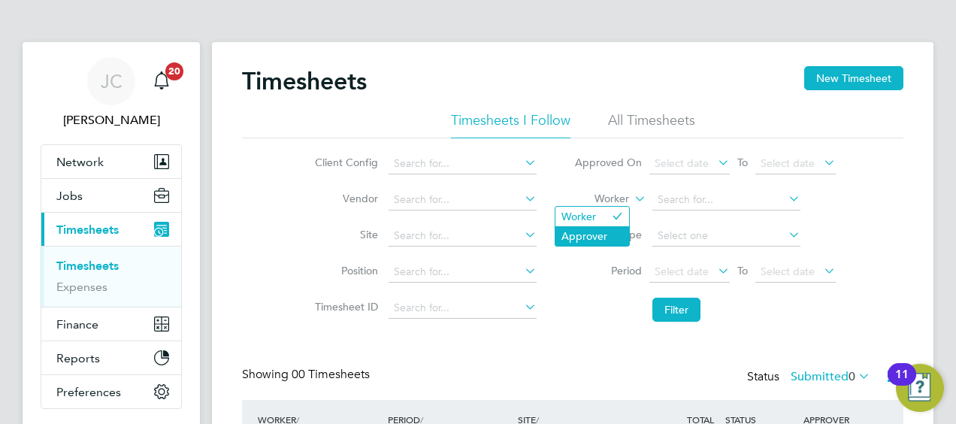
click at [607, 228] on li "Approver" at bounding box center [592, 236] width 74 height 20
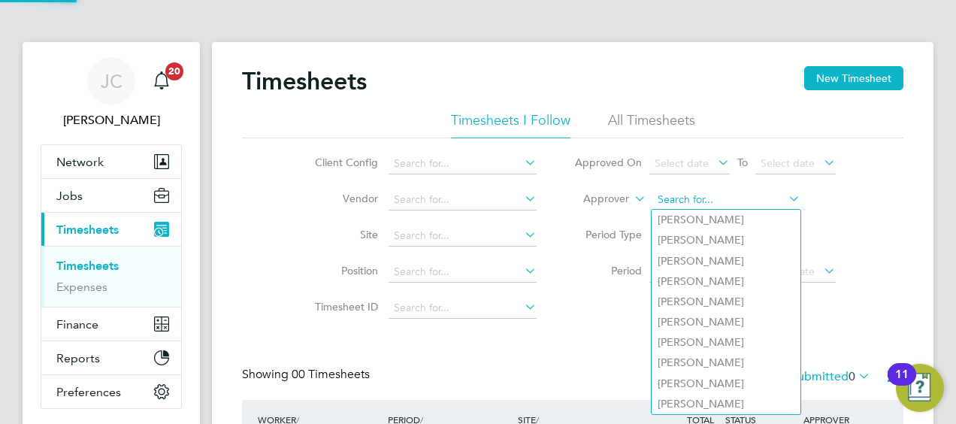
paste input "Frank Penfold"
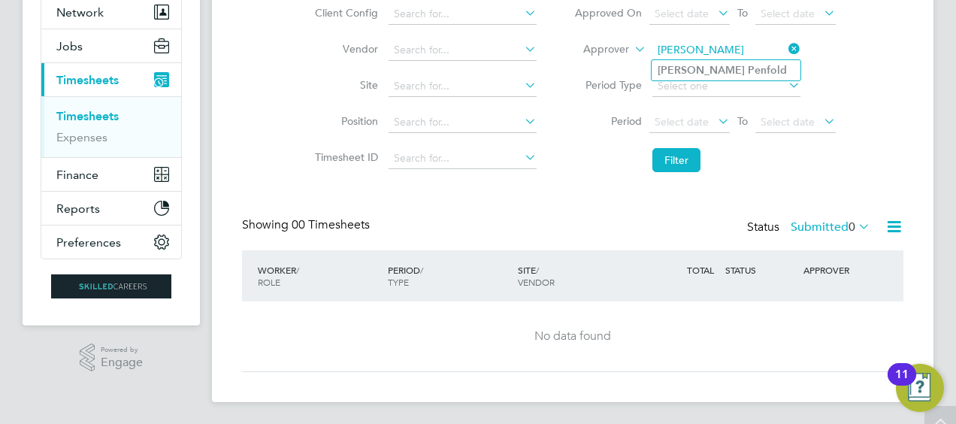
scroll to position [150, 0]
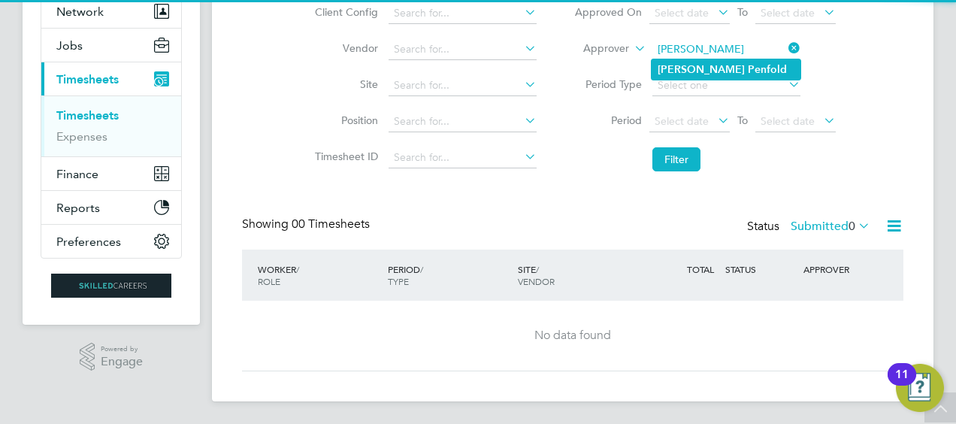
type input "Frank Penfold"
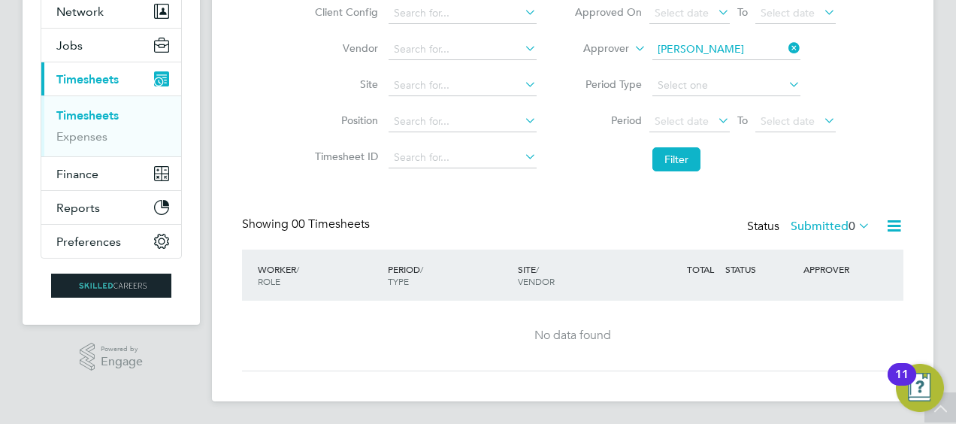
click at [748, 66] on b "Penfold" at bounding box center [767, 69] width 39 height 13
click at [794, 222] on label "Submitted 0" at bounding box center [831, 226] width 80 height 15
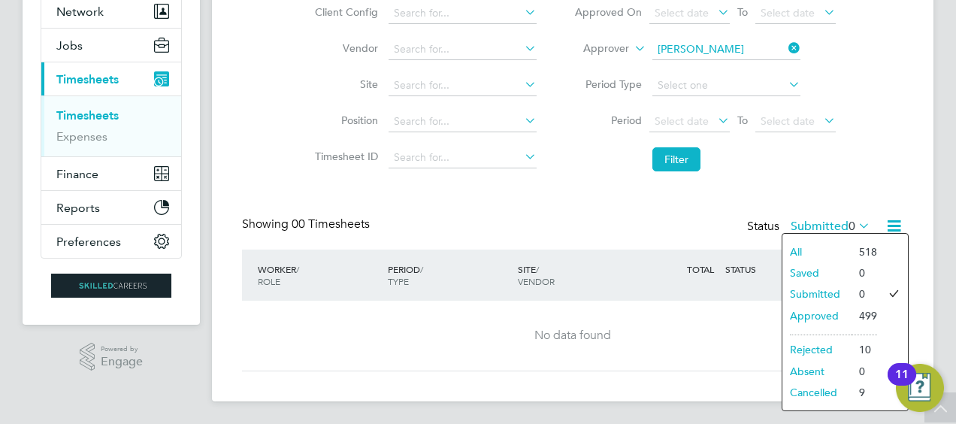
click at [807, 311] on li "Approved" at bounding box center [816, 315] width 69 height 21
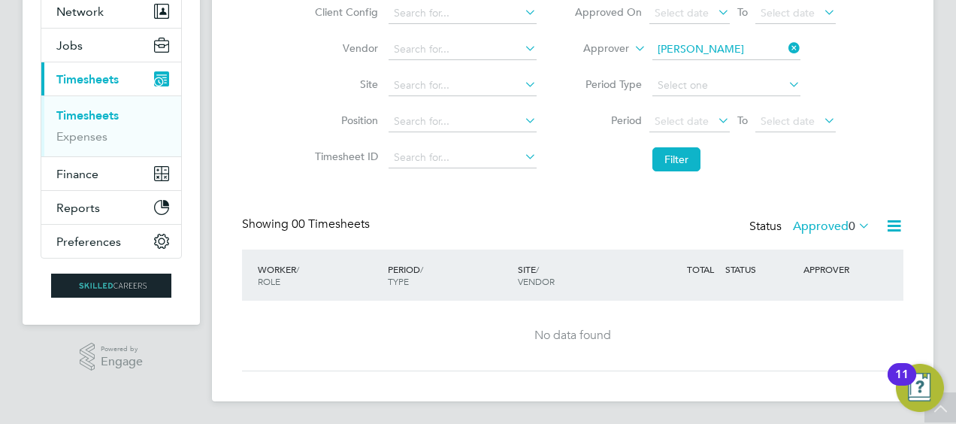
click at [818, 230] on label "Approved 0" at bounding box center [831, 226] width 77 height 15
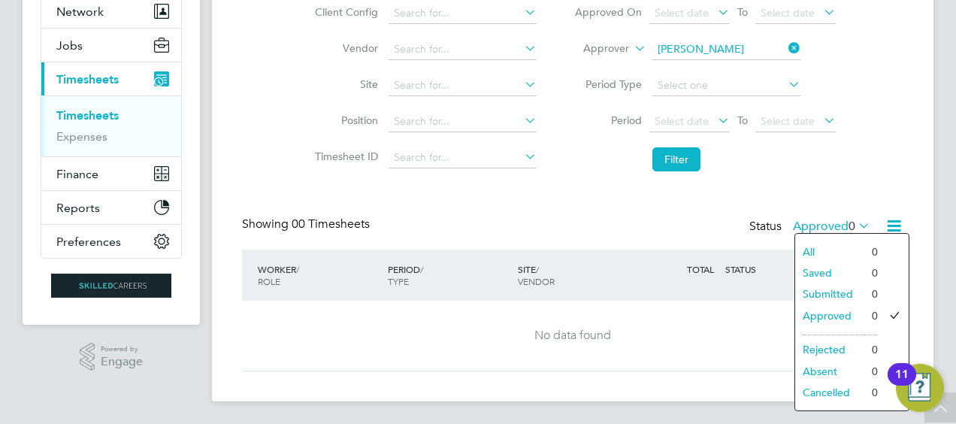
click at [809, 251] on li "All" at bounding box center [829, 251] width 69 height 21
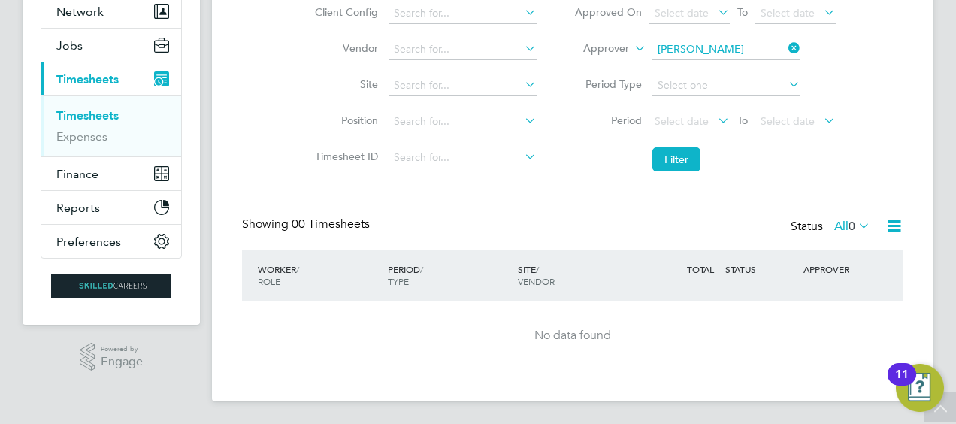
scroll to position [0, 0]
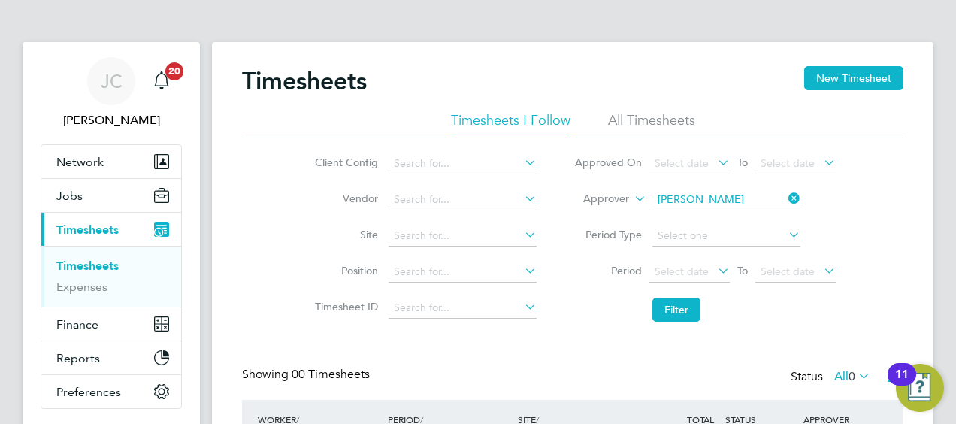
click at [785, 199] on icon at bounding box center [785, 198] width 0 height 21
click at [627, 198] on label "Approver" at bounding box center [595, 199] width 68 height 15
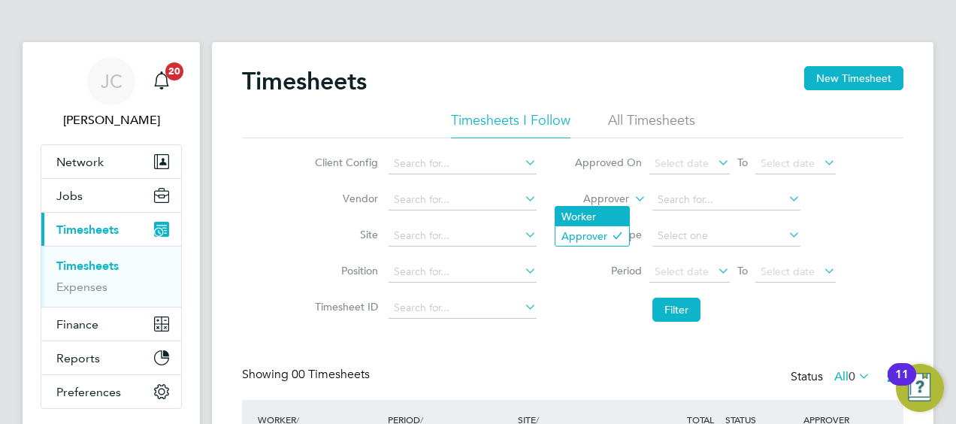
click at [582, 217] on li "Worker" at bounding box center [592, 217] width 74 height 20
click at [656, 122] on li "All Timesheets" at bounding box center [651, 124] width 87 height 27
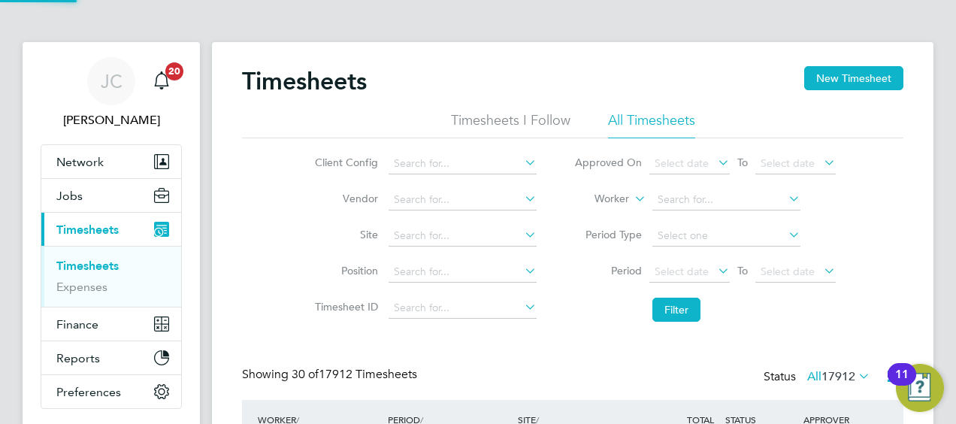
scroll to position [50, 130]
click at [631, 198] on icon at bounding box center [631, 195] width 0 height 14
click at [667, 198] on input at bounding box center [726, 199] width 148 height 21
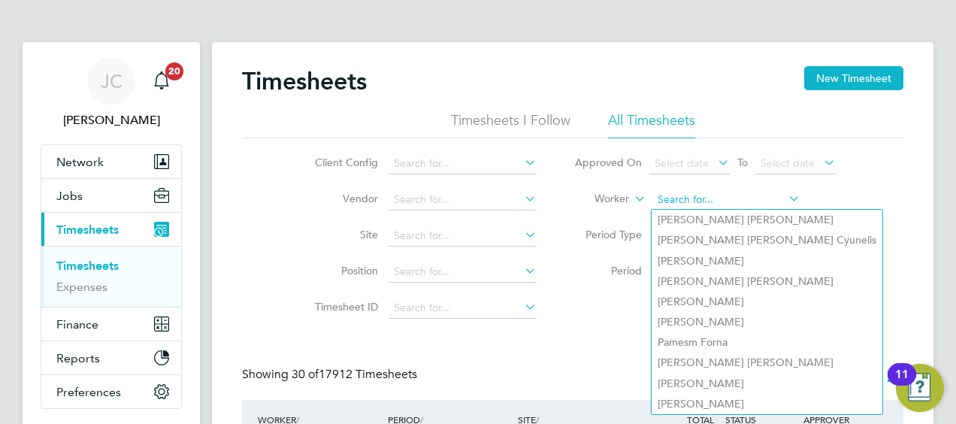
paste input "Rakesh Lakhman"
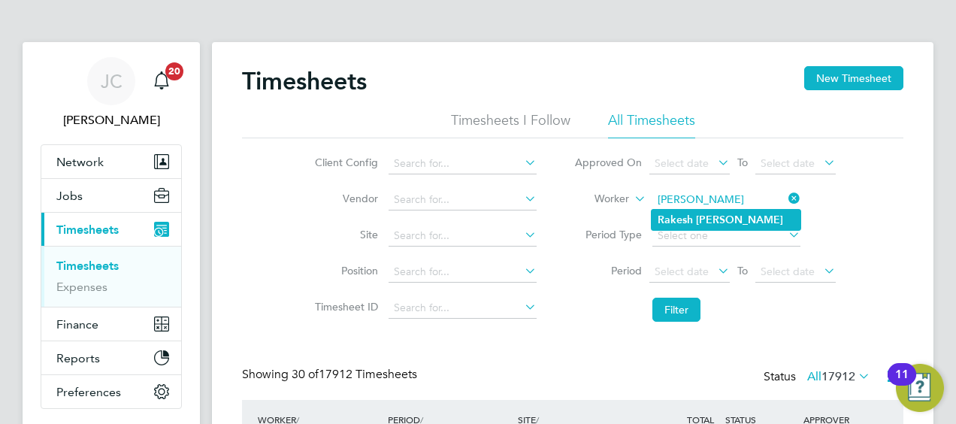
type input "Rakesh Lakhman"
click at [686, 222] on b "Rakesh" at bounding box center [675, 219] width 35 height 13
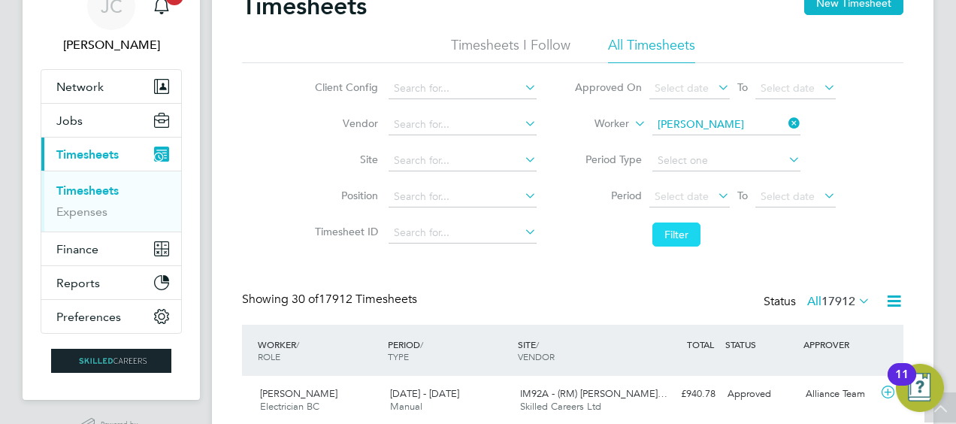
click at [679, 240] on button "Filter" at bounding box center [676, 234] width 48 height 24
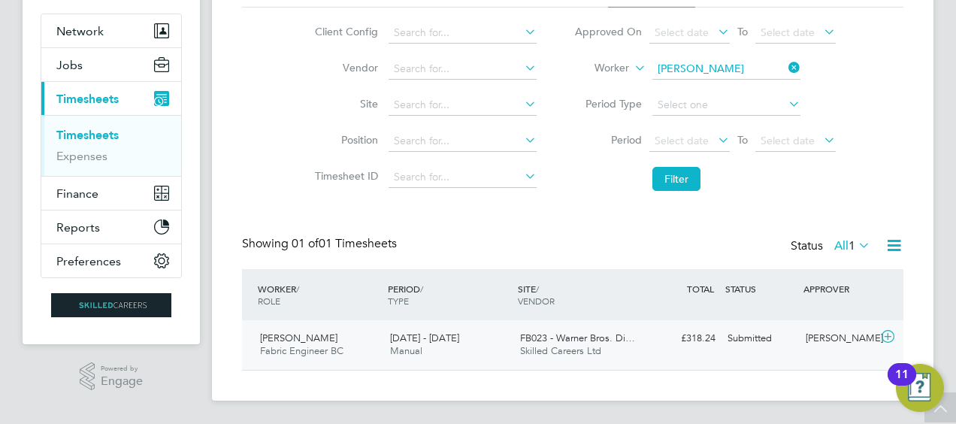
click at [840, 339] on div "Frank Penfold" at bounding box center [839, 338] width 78 height 25
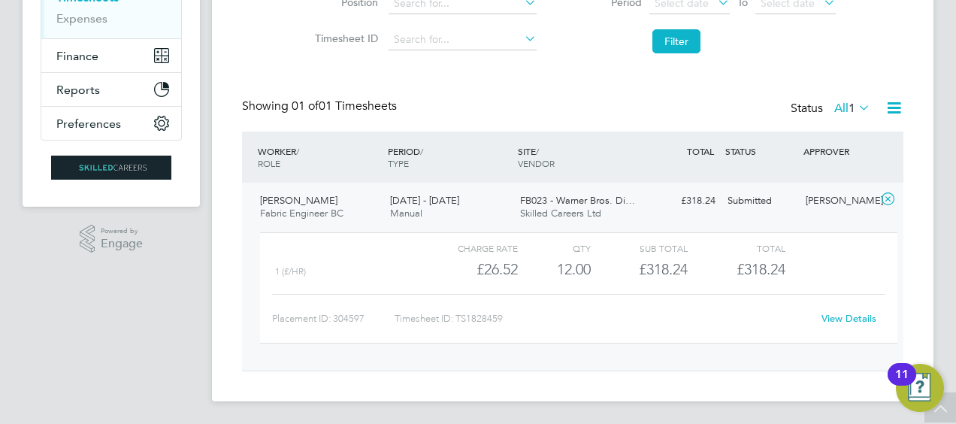
click at [840, 320] on link "View Details" at bounding box center [848, 318] width 55 height 13
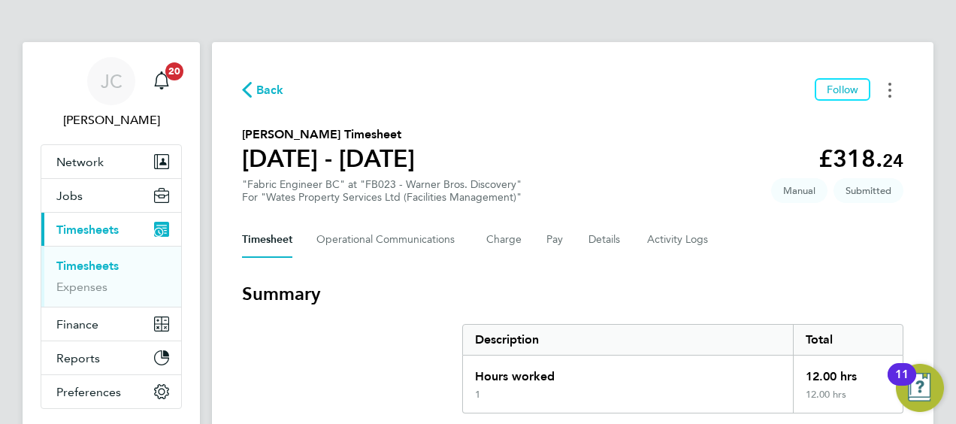
click at [890, 92] on circle "Timesheets Menu" at bounding box center [889, 90] width 3 height 3
click at [579, 111] on div "Back Follow Mark as absent Download timesheet Rakesh Lakhman's Timesheet 20 - 2…" at bounding box center [573, 357] width 722 height 631
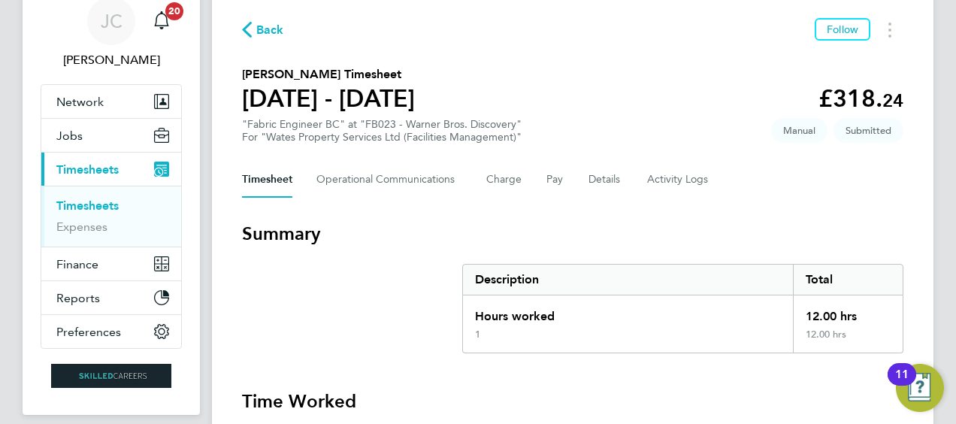
scroll to position [150, 0]
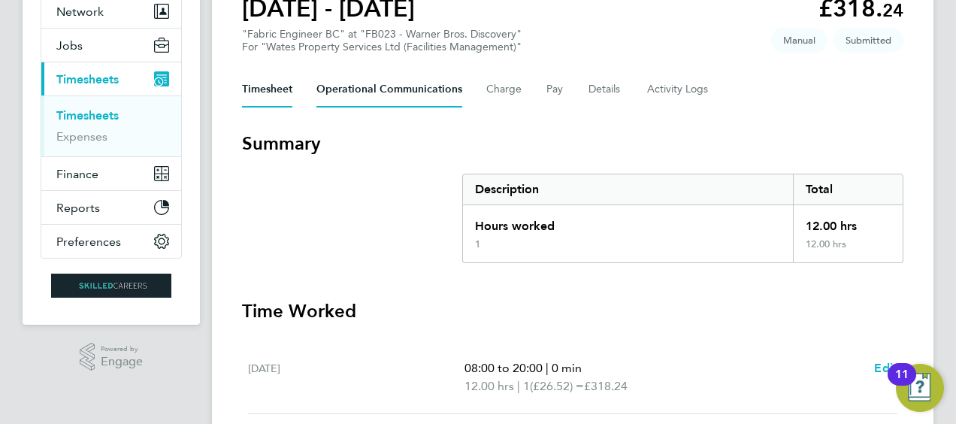
click at [433, 89] on Communications-tab "Operational Communications" at bounding box center [389, 89] width 146 height 36
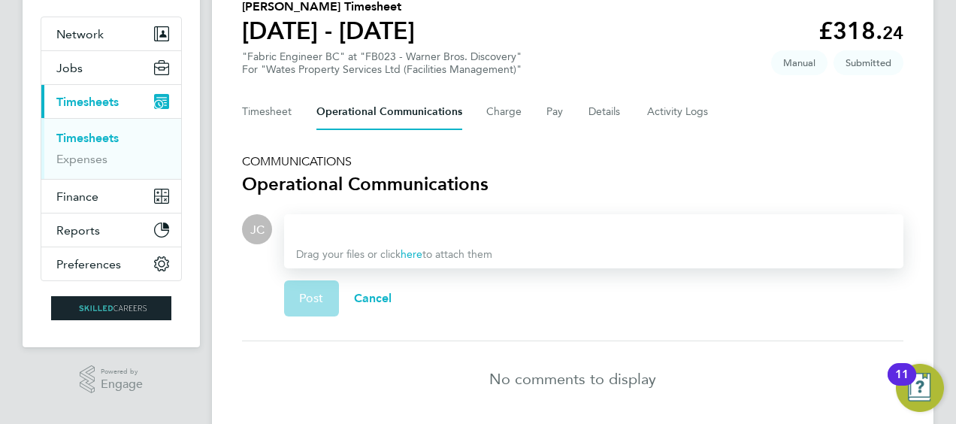
scroll to position [104, 0]
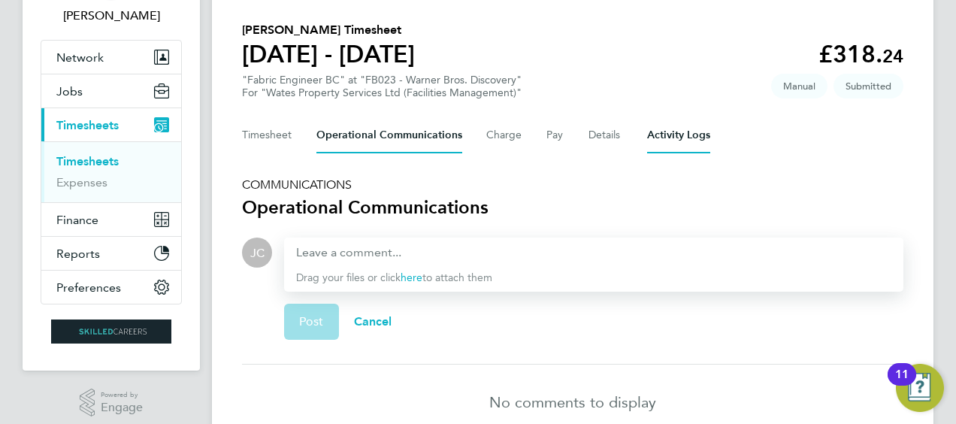
click at [649, 135] on Logs-tab "Activity Logs" at bounding box center [678, 135] width 63 height 36
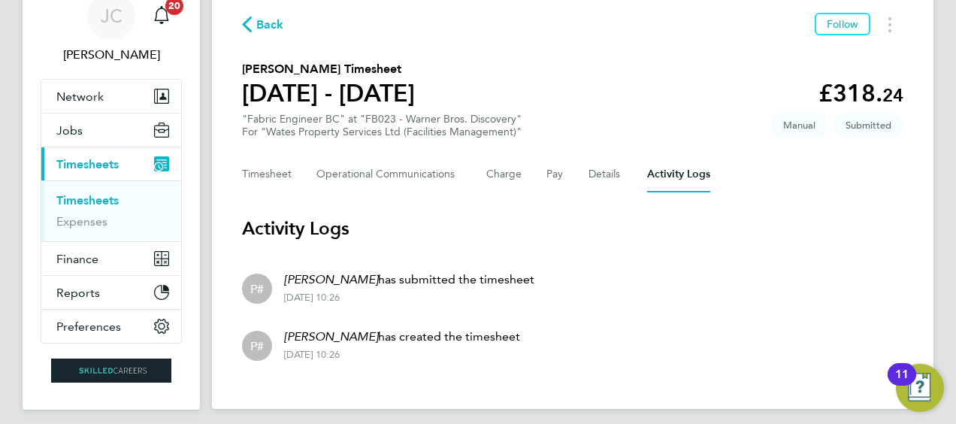
scroll to position [113, 0]
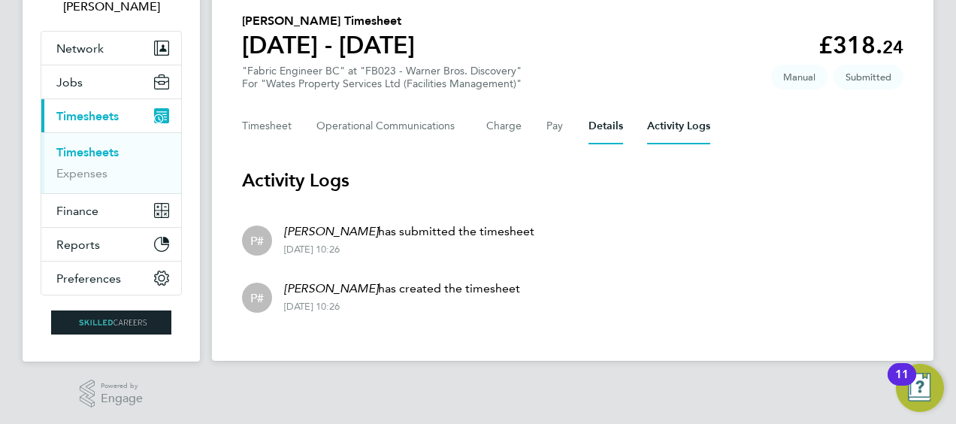
click at [602, 129] on button "Details" at bounding box center [606, 126] width 35 height 36
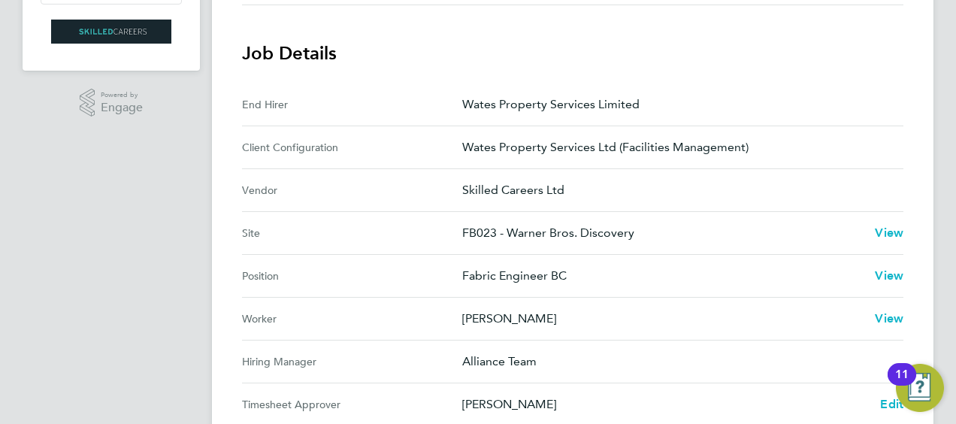
scroll to position [526, 0]
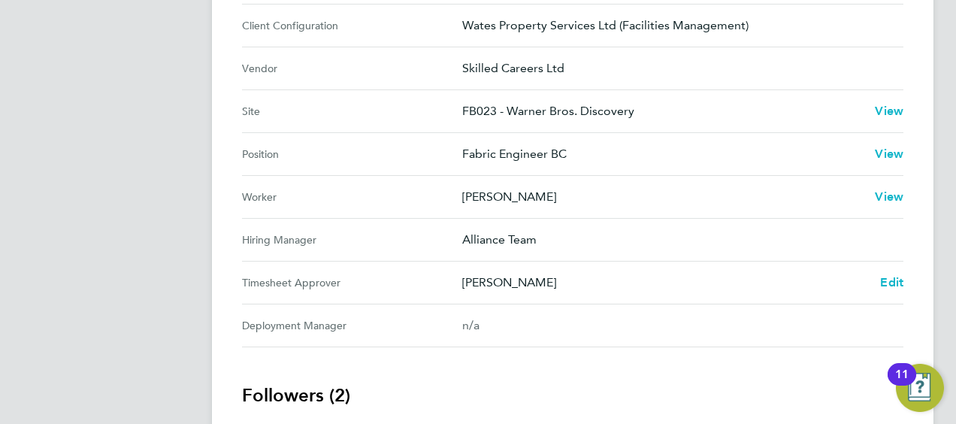
click at [528, 281] on p "Frank Penfold" at bounding box center [665, 283] width 406 height 18
drag, startPoint x: 528, startPoint y: 281, endPoint x: 514, endPoint y: 292, distance: 17.6
click at [514, 292] on Approver "Timesheet Approver Frank Penfold Edit" at bounding box center [572, 283] width 661 height 43
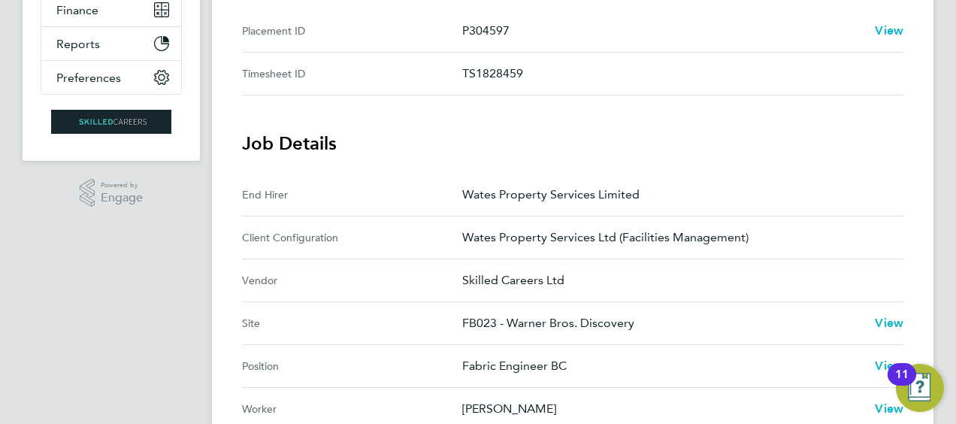
scroll to position [150, 0]
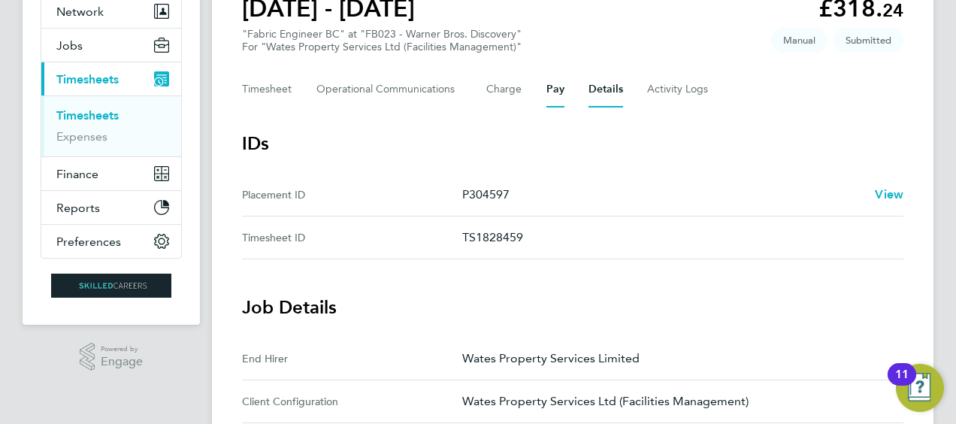
click at [555, 98] on button "Pay" at bounding box center [555, 89] width 18 height 36
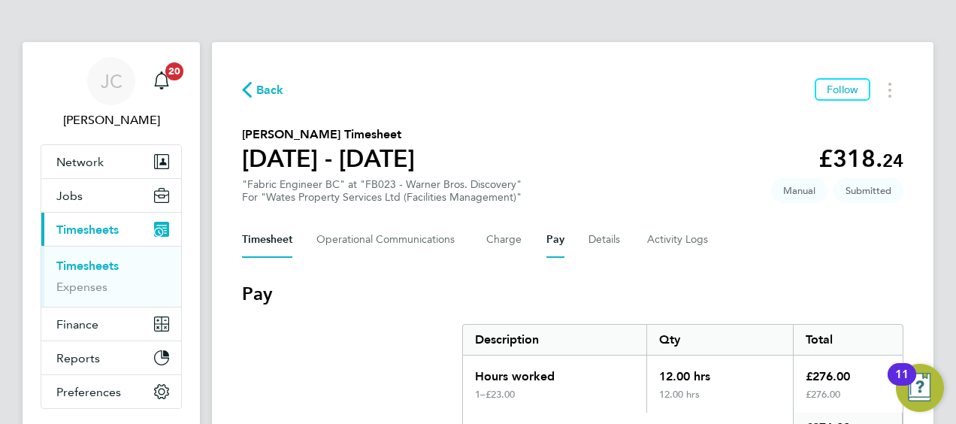
click at [292, 243] on button "Timesheet" at bounding box center [267, 240] width 50 height 36
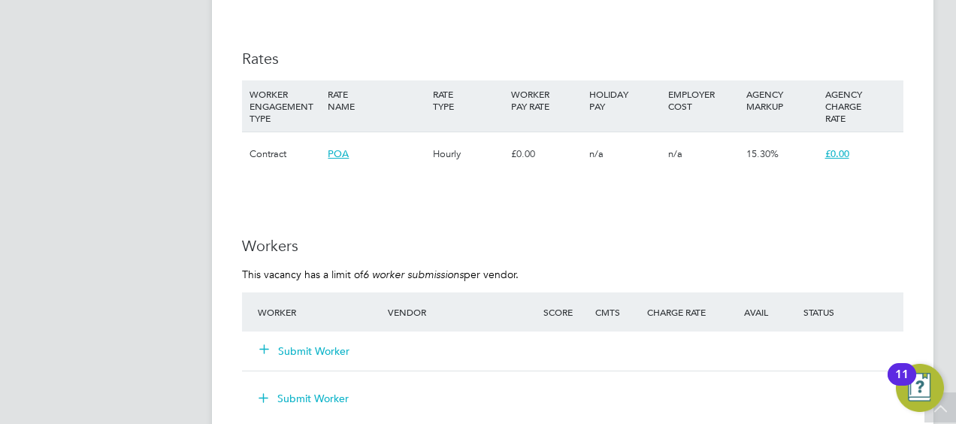
scroll to position [1278, 0]
